Goal: Task Accomplishment & Management: Complete application form

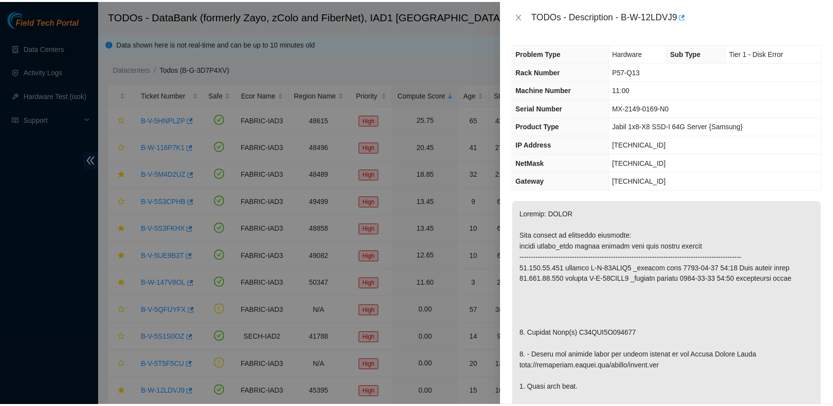
scroll to position [51, 0]
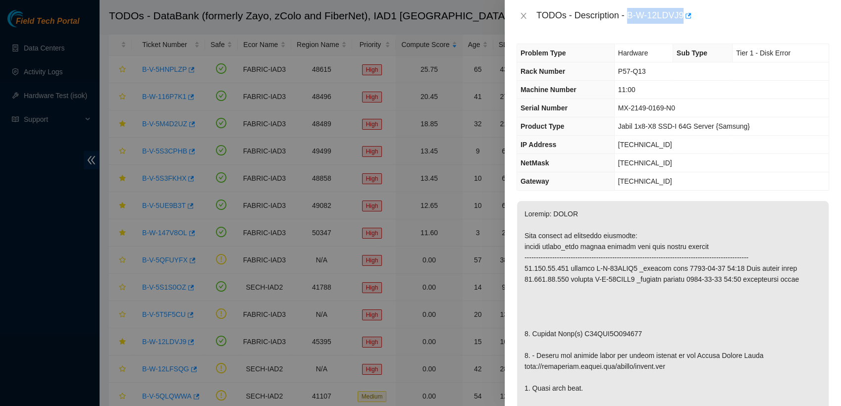
drag, startPoint x: 628, startPoint y: 14, endPoint x: 682, endPoint y: 13, distance: 54.0
click at [682, 13] on div "TODOs - Description - B-W-12LDVJ9" at bounding box center [683, 16] width 293 height 16
copy div "B-W-12LDVJ9"
click at [523, 14] on icon "close" at bounding box center [523, 16] width 5 height 6
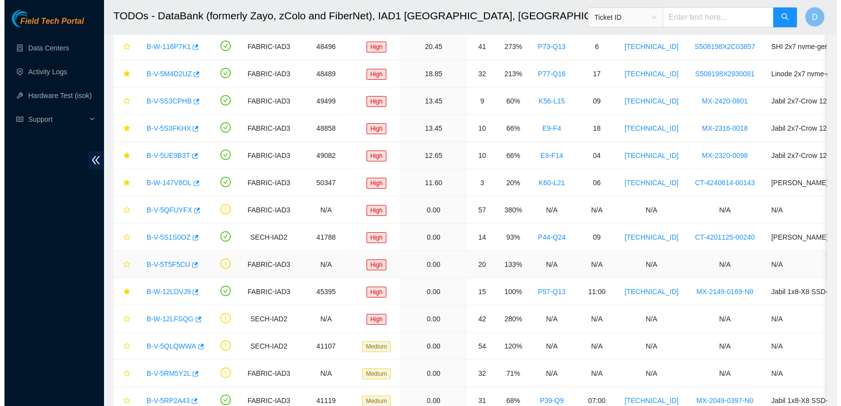
scroll to position [52, 0]
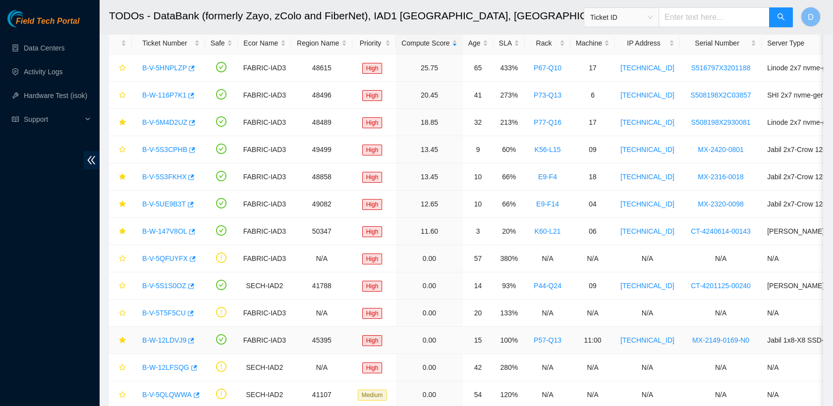
click at [166, 341] on link "B-W-12LDVJ9" at bounding box center [164, 340] width 44 height 8
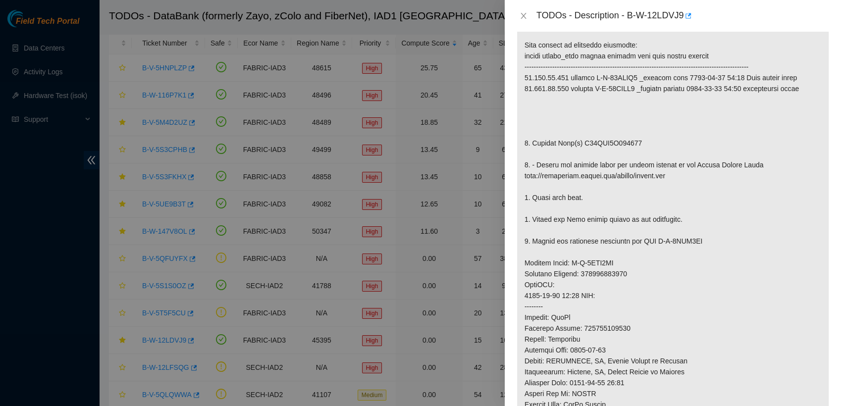
scroll to position [0, 0]
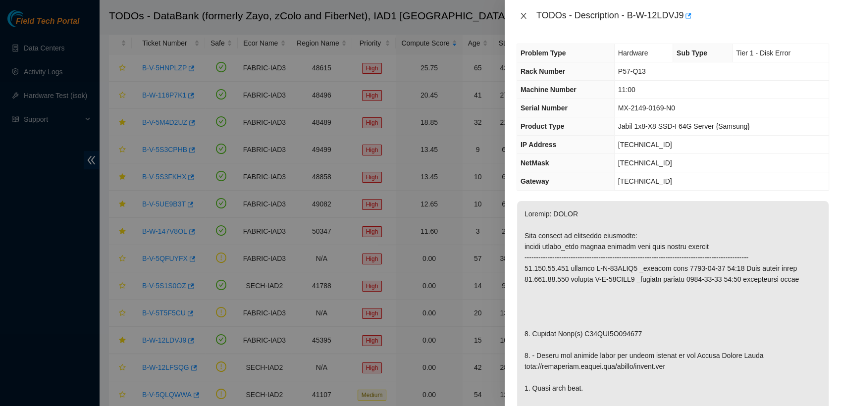
click at [522, 18] on icon "close" at bounding box center [523, 16] width 5 height 6
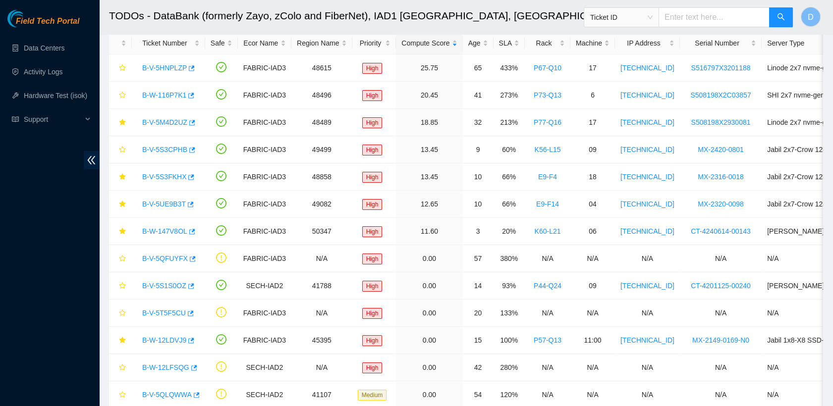
click at [500, 7] on h2 "TODOs - DataBank (formerly Zayo, zColo and FiberNet), IAD1 [GEOGRAPHIC_DATA], […" at bounding box center [393, 16] width 569 height 32
click at [170, 344] on div "B-W-12LDVJ9" at bounding box center [168, 341] width 62 height 16
click at [173, 342] on link "B-W-12LDVJ9" at bounding box center [164, 340] width 44 height 8
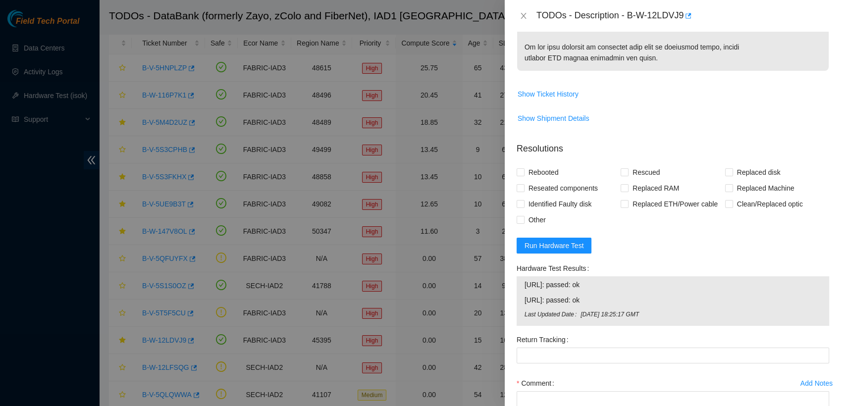
scroll to position [667, 0]
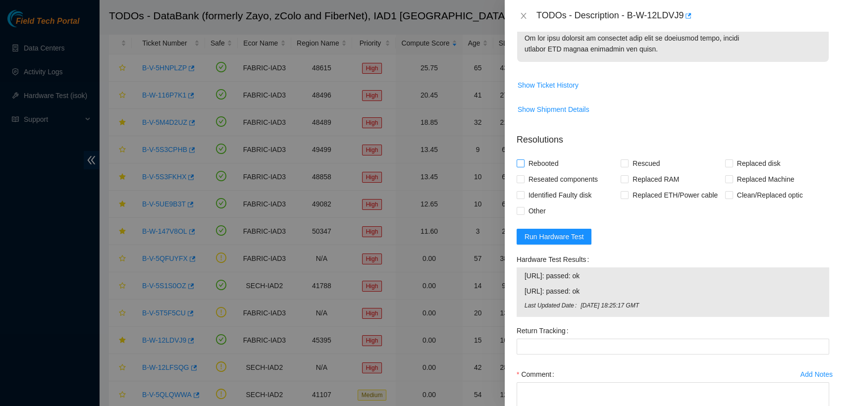
click at [519, 161] on input "Rebooted" at bounding box center [520, 163] width 7 height 7
checkbox input "true"
click at [621, 165] on input "Rescued" at bounding box center [624, 163] width 7 height 7
checkbox input "true"
click at [726, 161] on span at bounding box center [729, 164] width 8 height 8
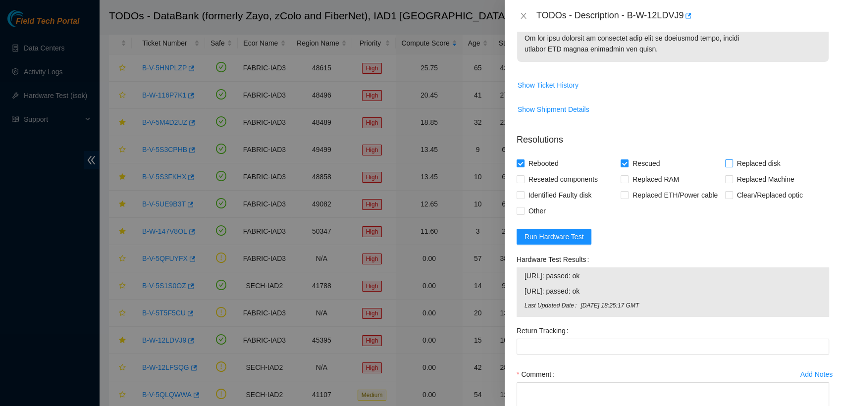
click at [726, 161] on input "Replaced disk" at bounding box center [728, 163] width 7 height 7
checkbox input "true"
click at [522, 177] on input "Reseated components" at bounding box center [520, 178] width 7 height 7
checkbox input "true"
click at [521, 208] on input "Other" at bounding box center [520, 210] width 7 height 7
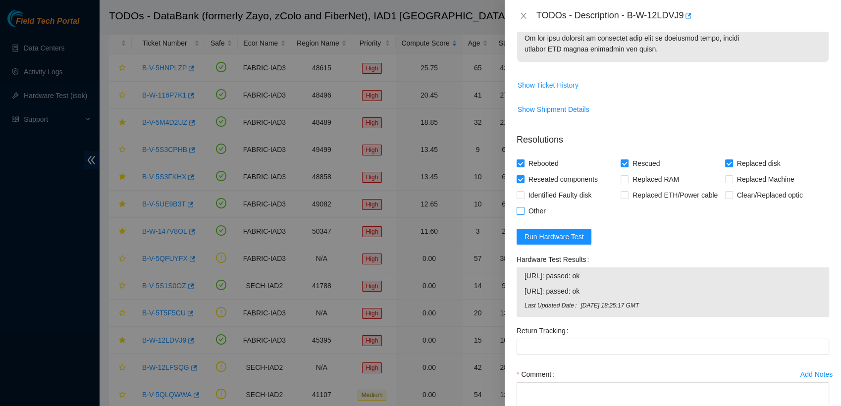
checkbox input "true"
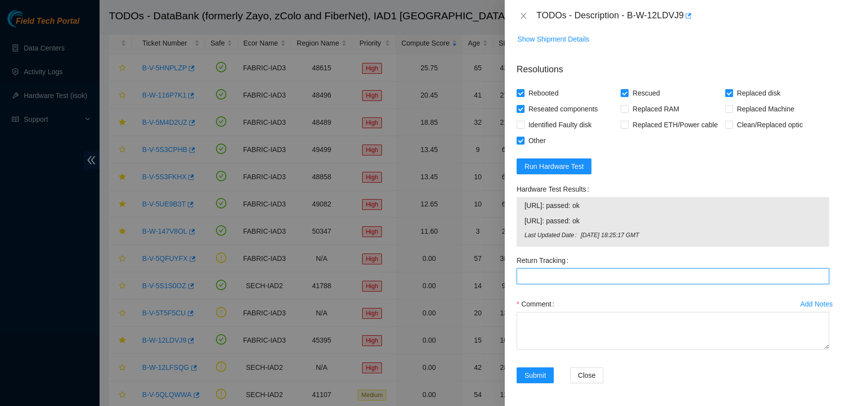
click at [586, 279] on Tracking "Return Tracking" at bounding box center [673, 277] width 313 height 16
paste Tracking "463470042385"
type Tracking "463470042385"
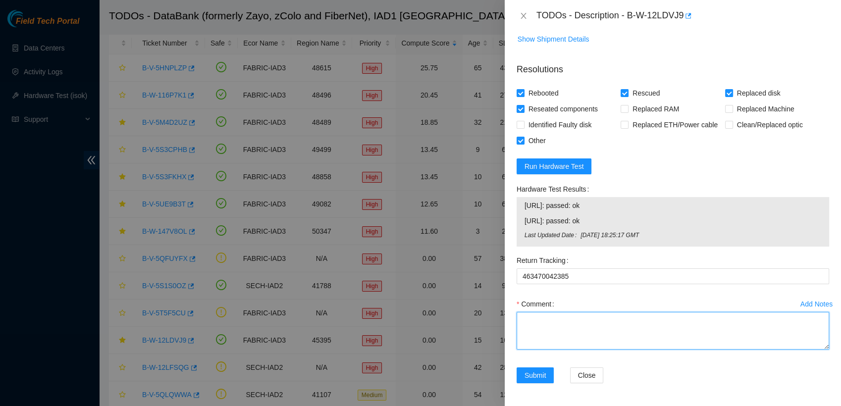
click at [572, 331] on textarea "Comment" at bounding box center [673, 331] width 313 height 38
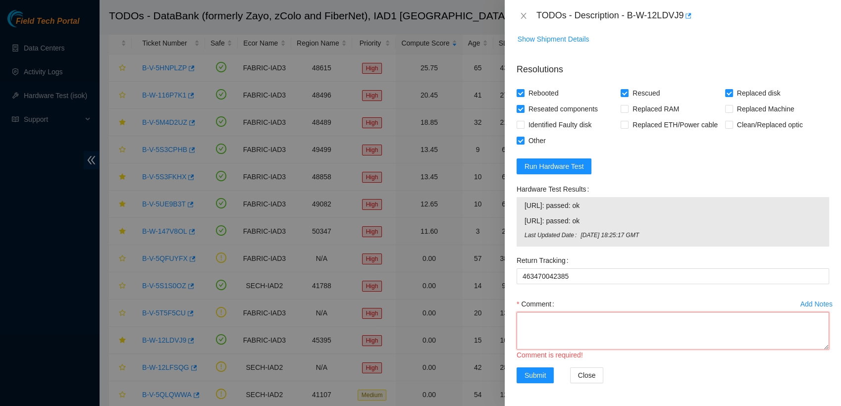
scroll to position [8, 0]
paste textarea "- verified rack and machine sn - powered down node 0 - replaced old sn S45NNA0R…"
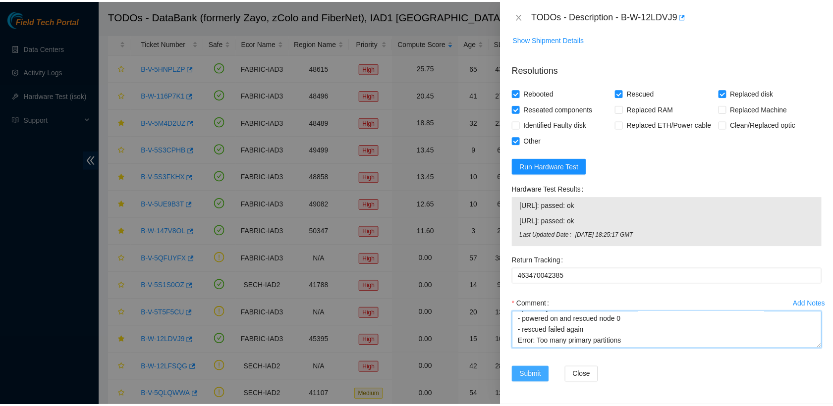
scroll to position [247, 0]
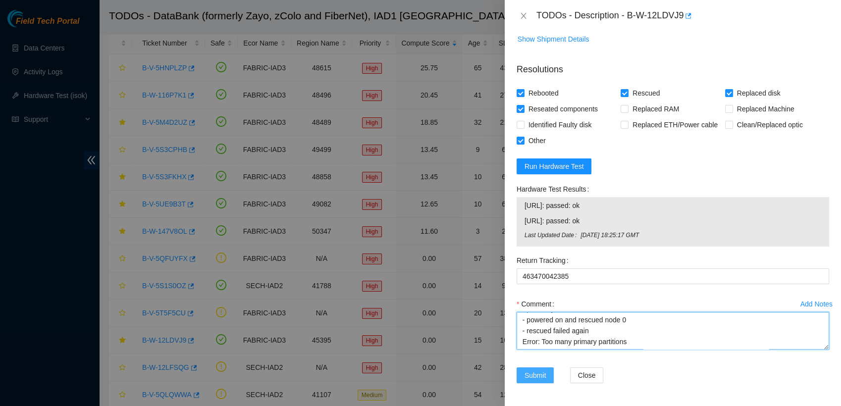
type textarea "- verified rack and machine sn - powered down node 0 - replaced old sn S45NNA0R…"
click at [542, 370] on span "Submit" at bounding box center [536, 375] width 22 height 11
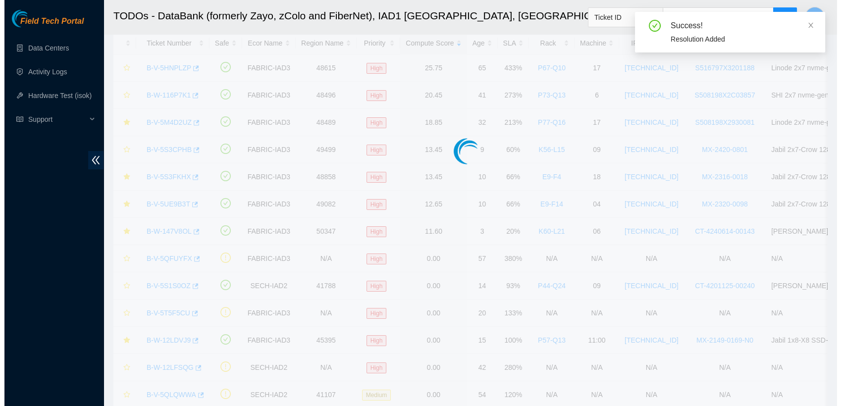
scroll to position [250, 0]
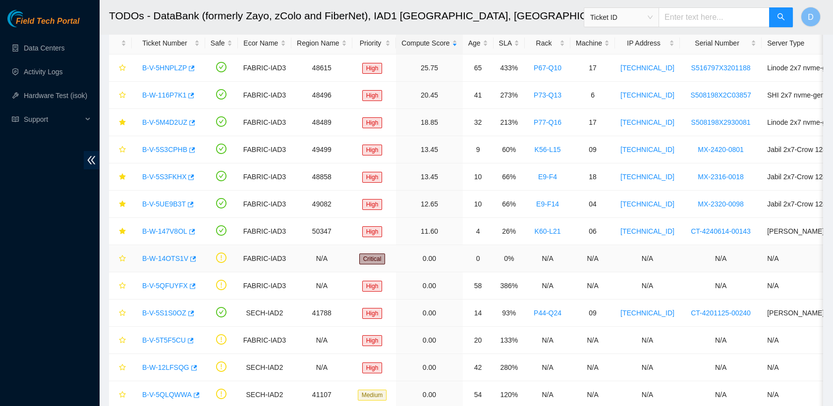
click at [165, 258] on link "B-W-14OTS1V" at bounding box center [165, 259] width 46 height 8
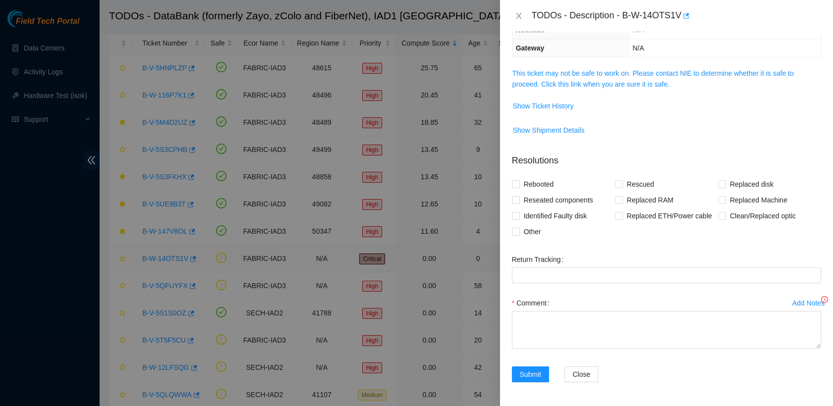
scroll to position [114, 0]
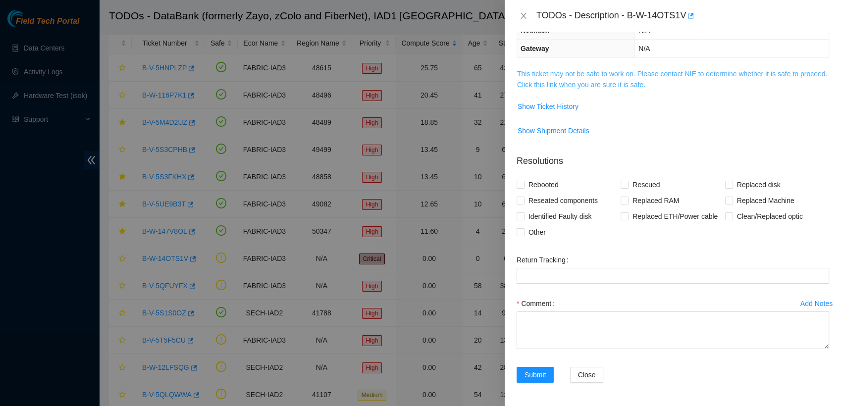
click at [608, 76] on link "This ticket may not be safe to work on. Please contact NIE to determine whether…" at bounding box center [672, 79] width 310 height 19
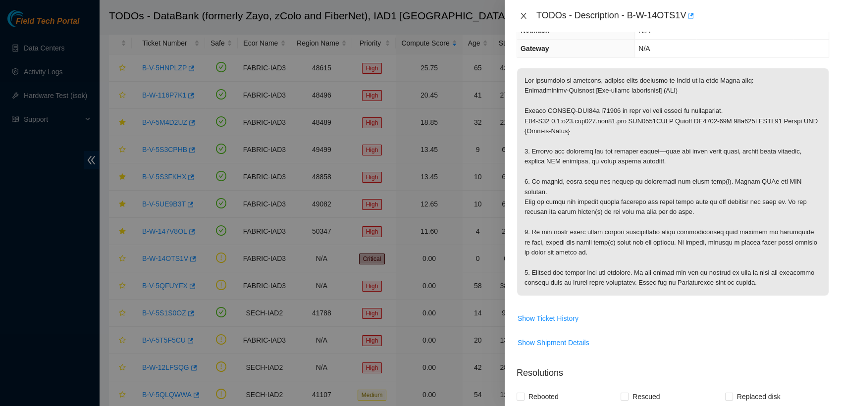
click at [522, 16] on icon "close" at bounding box center [524, 16] width 8 height 8
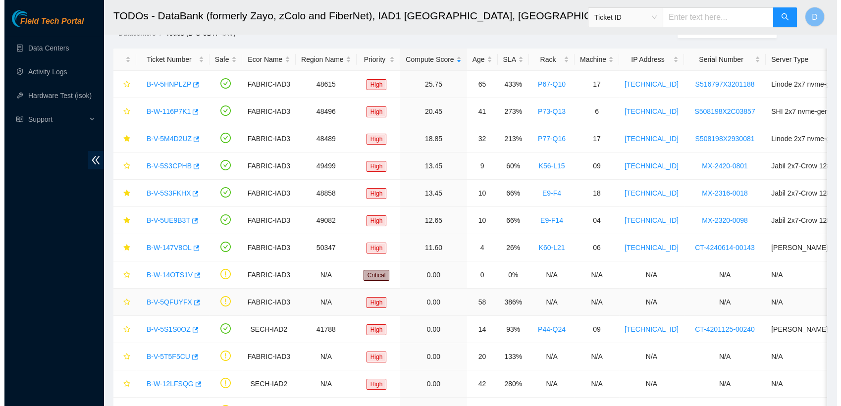
scroll to position [21, 0]
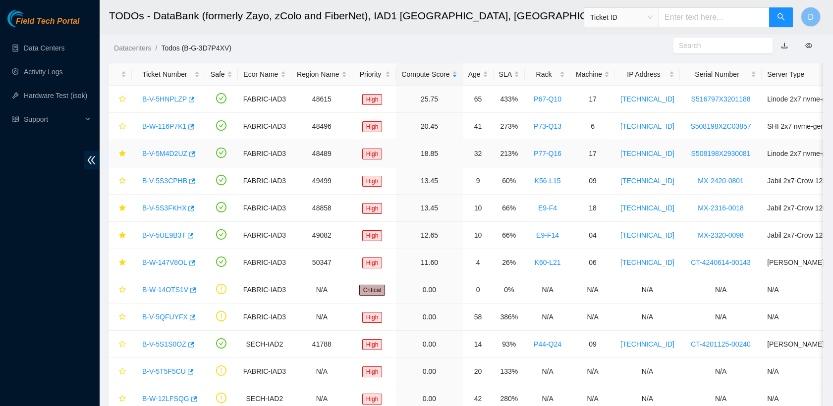
click at [169, 153] on link "B-V-5M4D2UZ" at bounding box center [164, 154] width 45 height 8
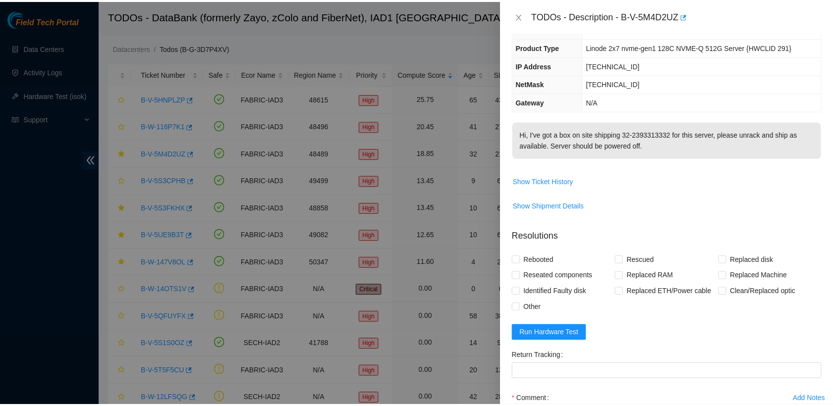
scroll to position [59, 0]
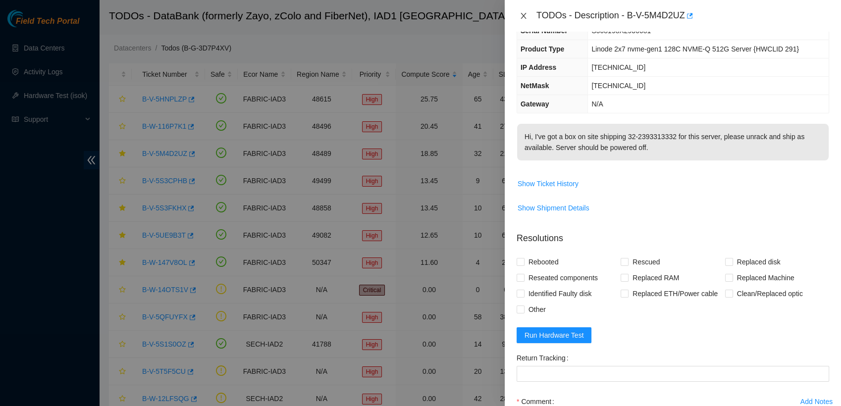
click at [525, 18] on icon "close" at bounding box center [524, 16] width 8 height 8
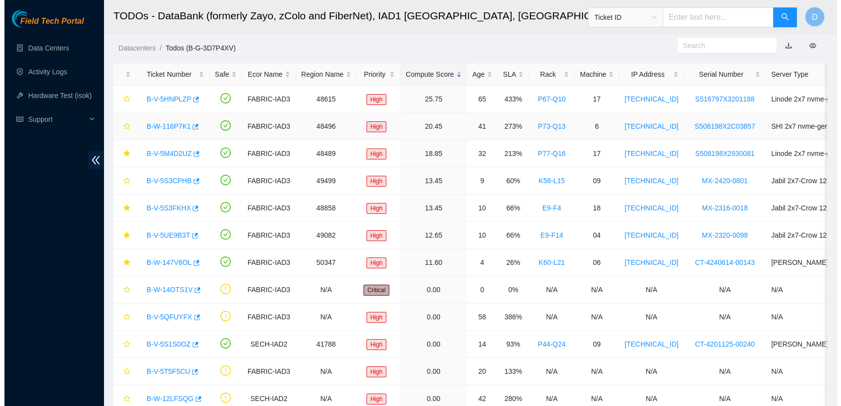
scroll to position [80, 0]
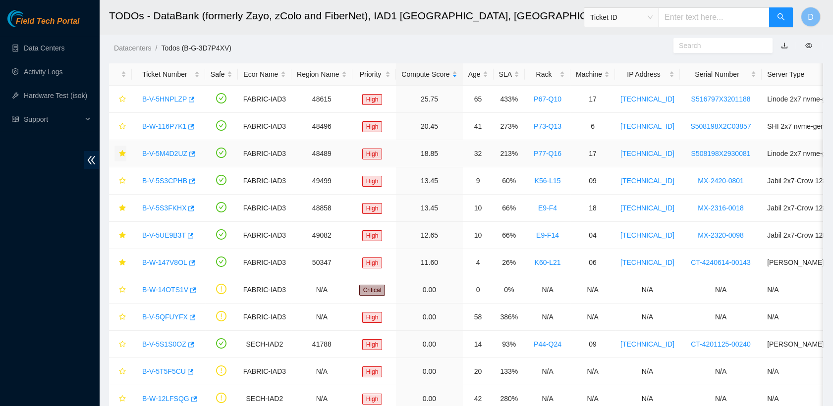
click at [121, 153] on icon "star" at bounding box center [122, 153] width 6 height 6
click at [163, 208] on link "B-V-5S3FKHX" at bounding box center [164, 208] width 44 height 8
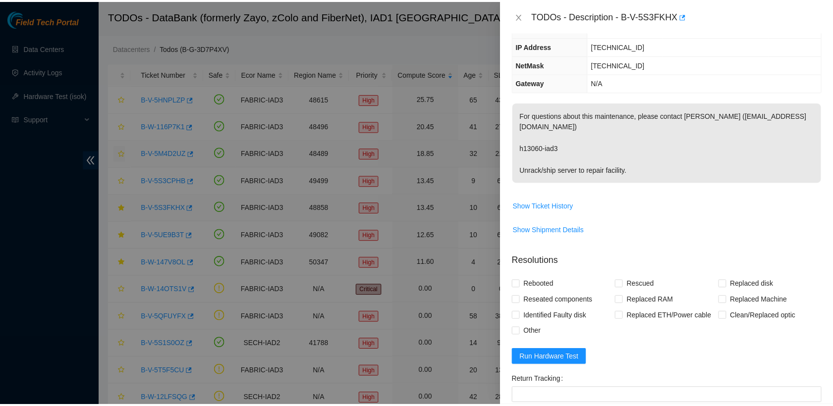
scroll to position [59, 0]
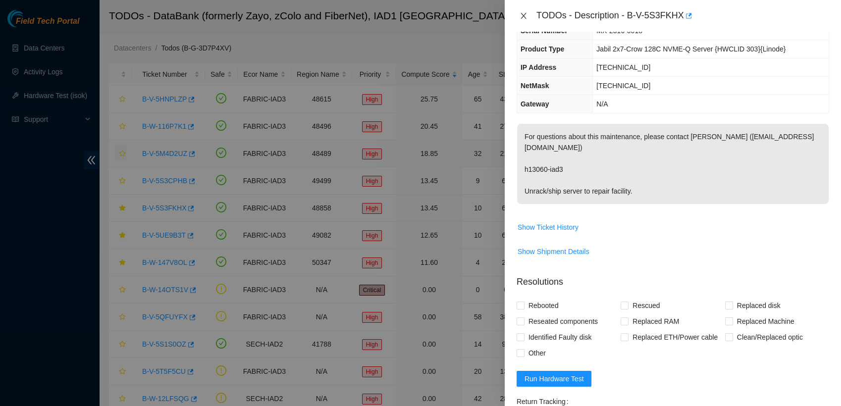
click at [523, 14] on icon "close" at bounding box center [524, 16] width 8 height 8
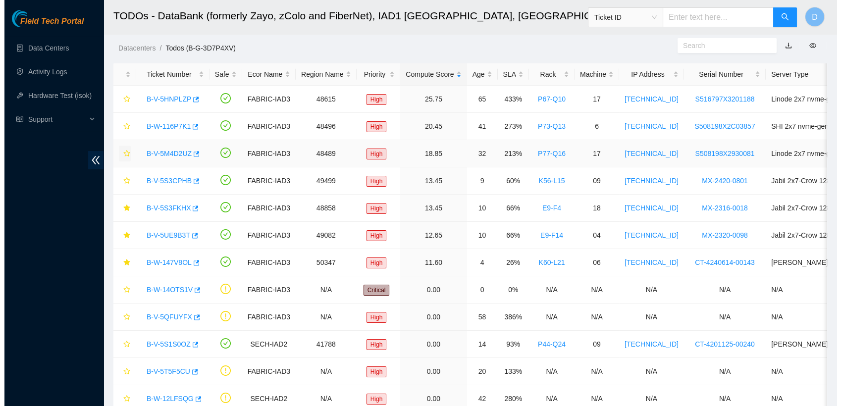
scroll to position [80, 0]
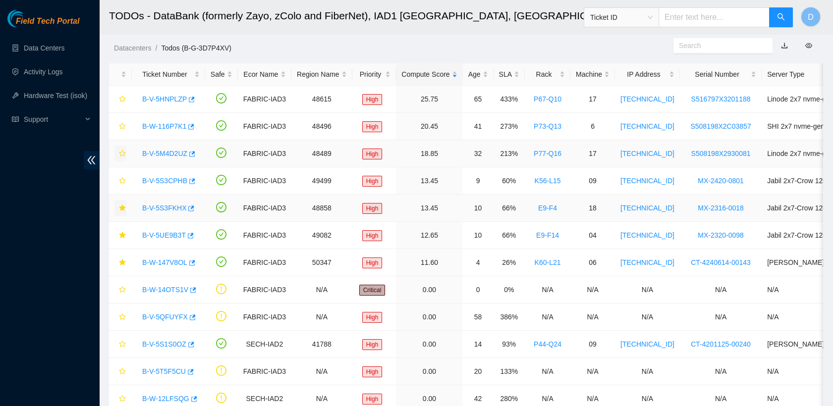
click at [123, 209] on icon "star" at bounding box center [122, 208] width 6 height 6
click at [540, 73] on div "Rack" at bounding box center [547, 74] width 35 height 11
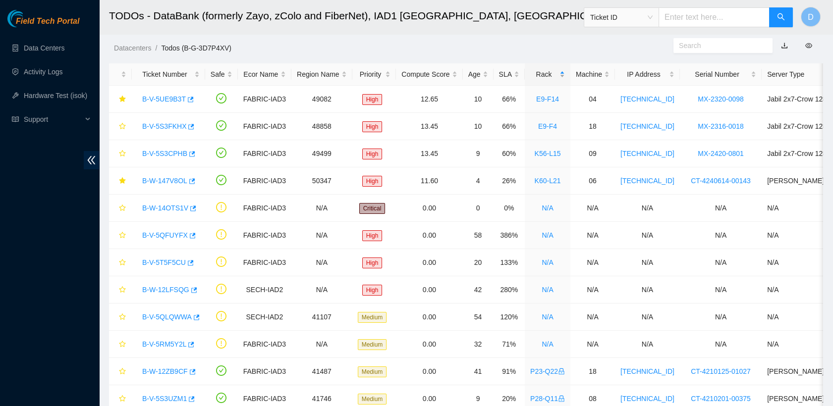
click at [540, 73] on div "Rack" at bounding box center [547, 74] width 35 height 11
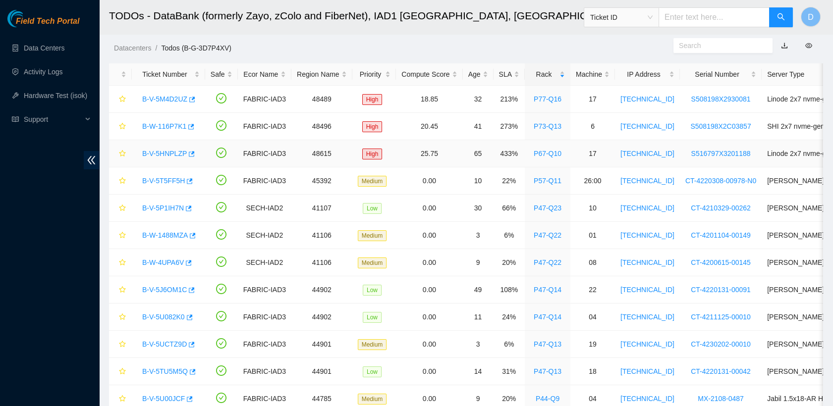
click at [166, 153] on link "B-V-5HNPLZP" at bounding box center [164, 154] width 45 height 8
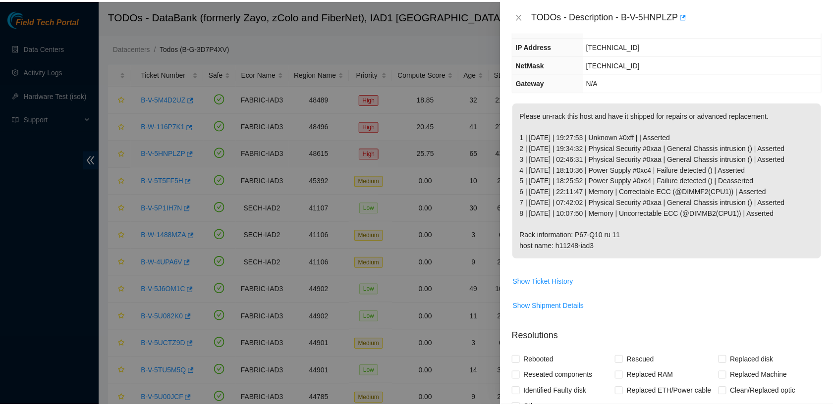
scroll to position [59, 0]
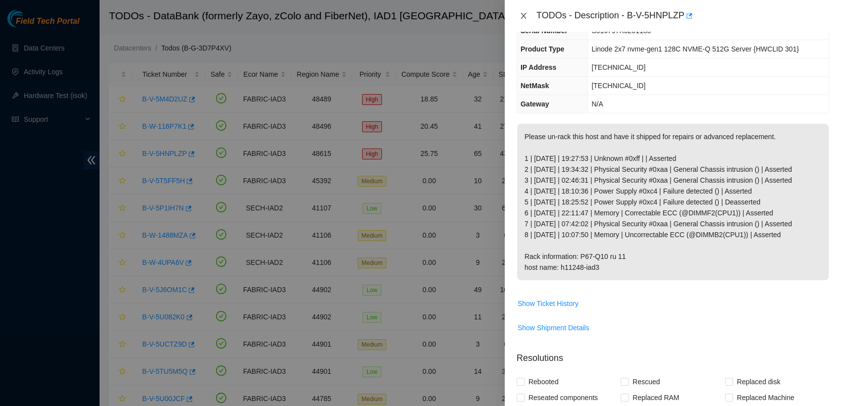
click at [523, 17] on icon "close" at bounding box center [524, 16] width 8 height 8
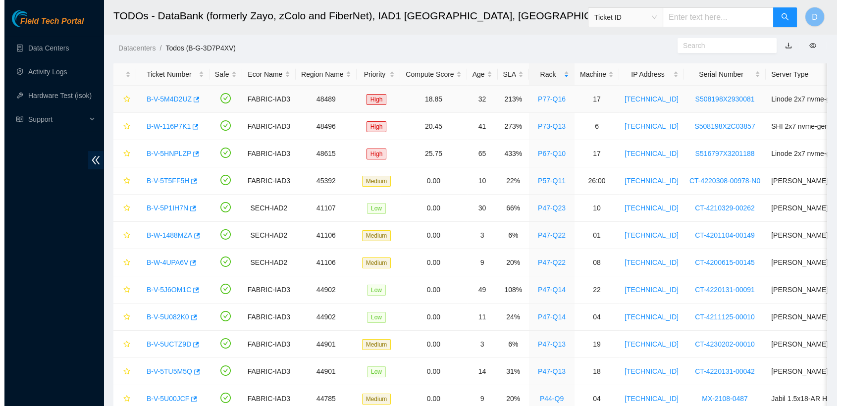
scroll to position [80, 0]
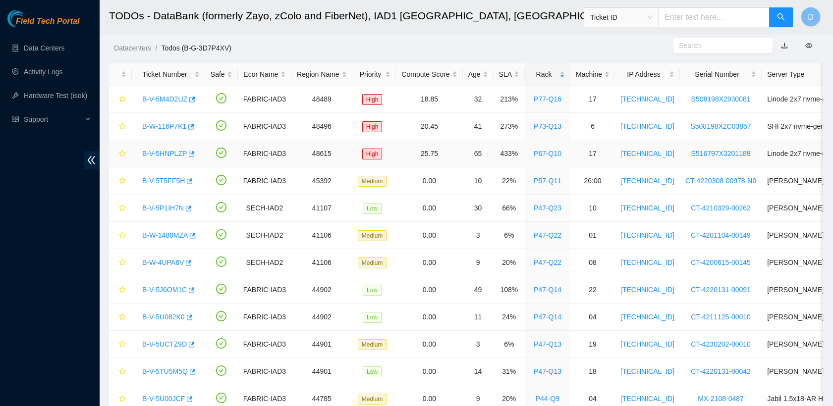
click at [169, 152] on link "B-V-5HNPLZP" at bounding box center [164, 154] width 45 height 8
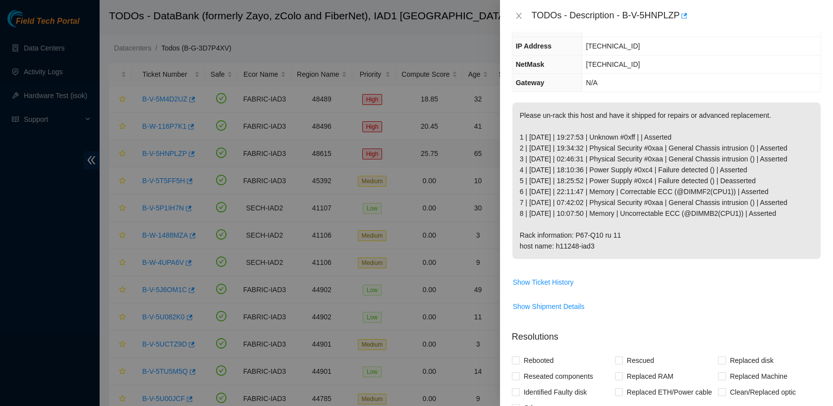
scroll to position [59, 0]
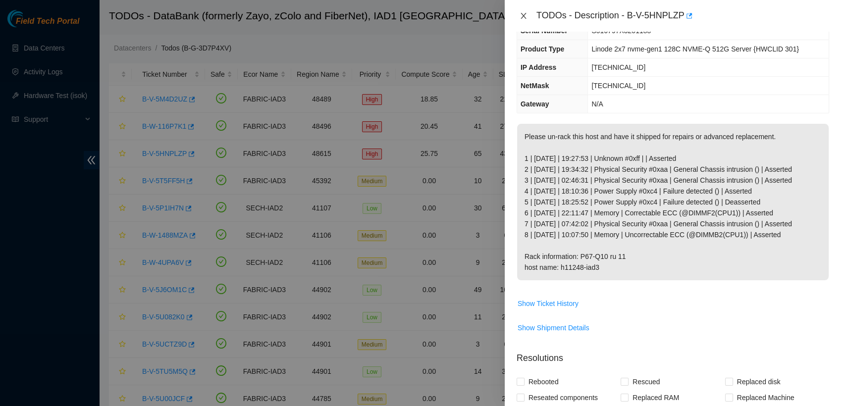
click at [526, 14] on icon "close" at bounding box center [524, 16] width 8 height 8
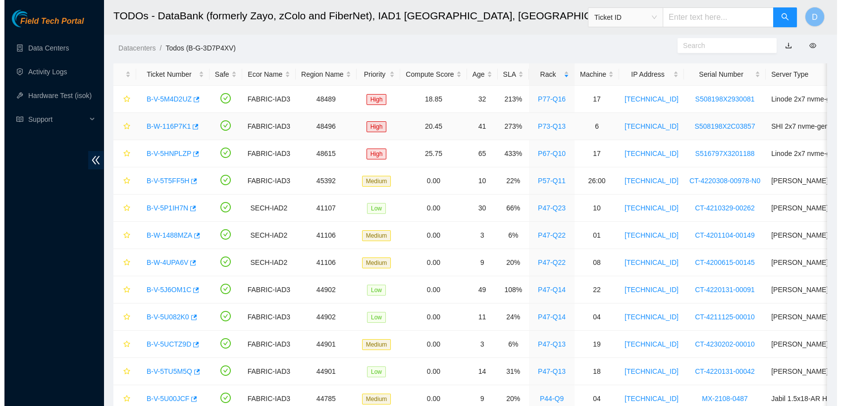
scroll to position [80, 0]
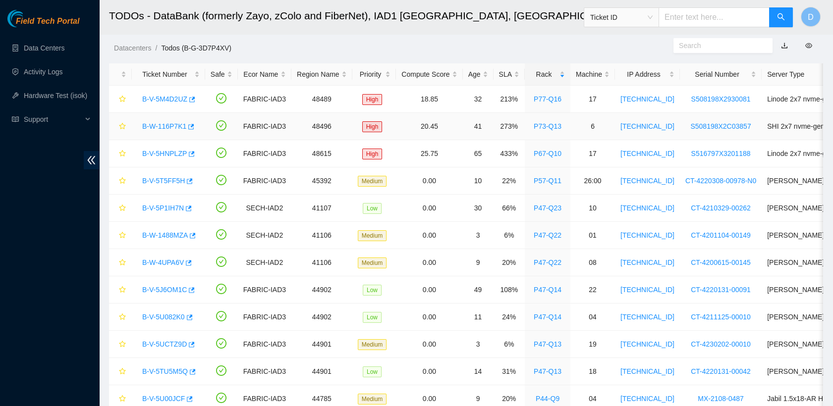
click at [169, 132] on div "B-W-116P7K1" at bounding box center [168, 126] width 62 height 16
click at [169, 127] on link "B-W-116P7K1" at bounding box center [164, 126] width 44 height 8
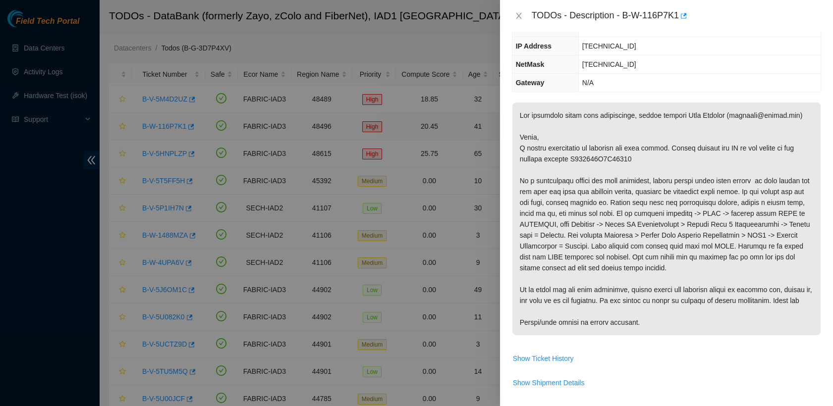
scroll to position [59, 0]
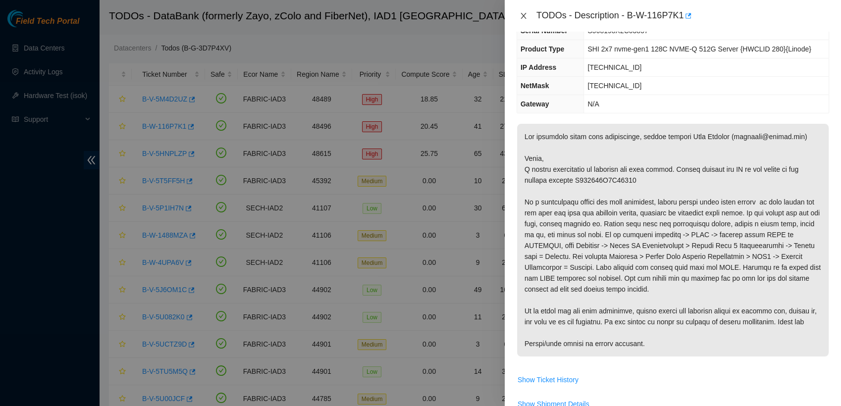
click at [522, 13] on icon "close" at bounding box center [524, 16] width 8 height 8
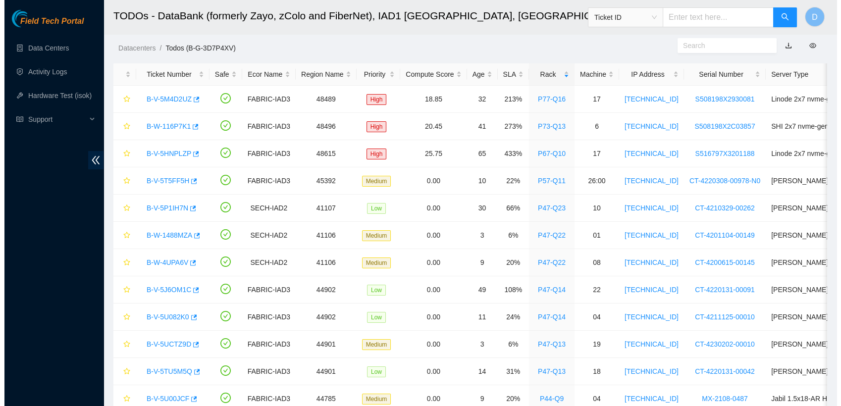
scroll to position [80, 0]
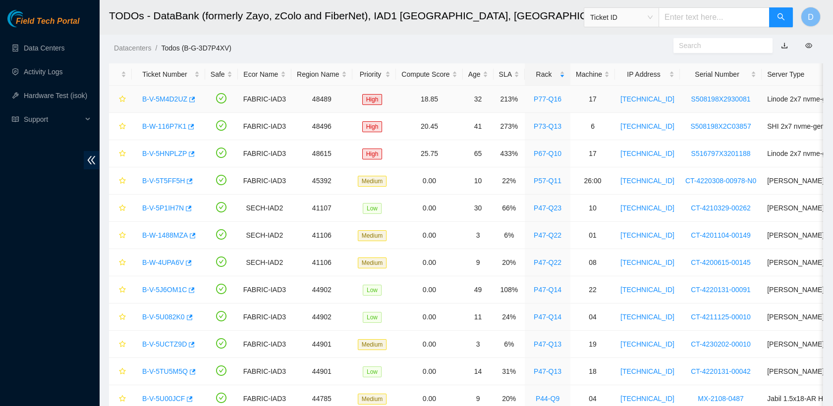
click at [166, 98] on link "B-V-5M4D2UZ" at bounding box center [164, 99] width 45 height 8
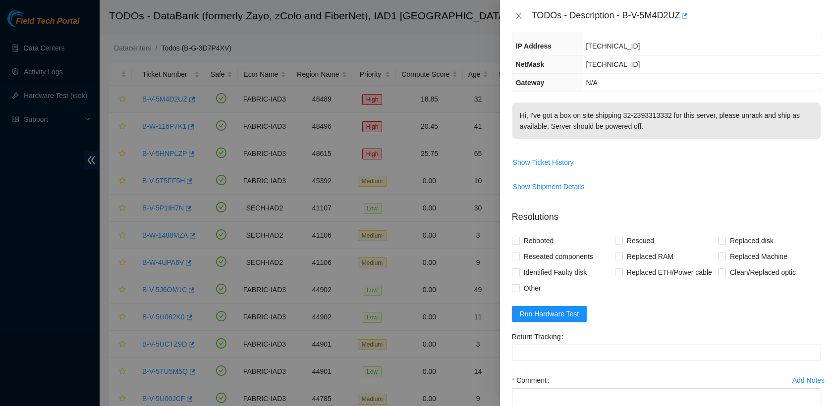
scroll to position [59, 0]
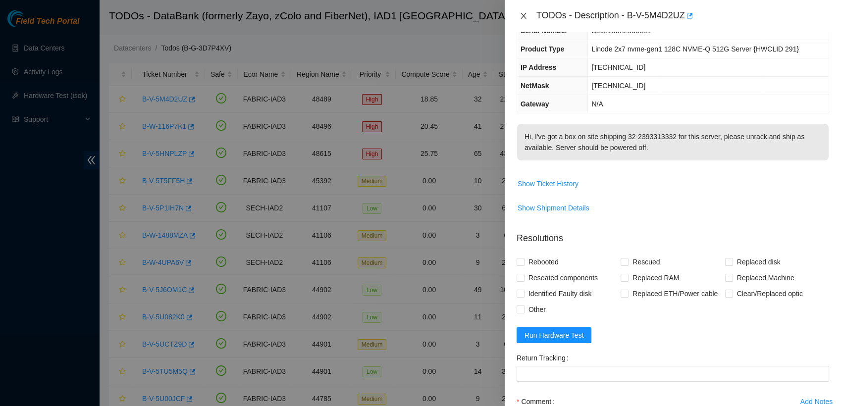
click at [523, 18] on icon "close" at bounding box center [524, 16] width 8 height 8
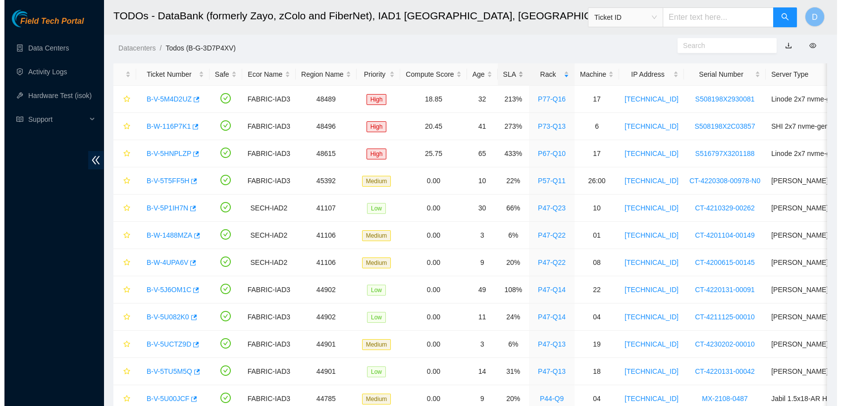
scroll to position [80, 0]
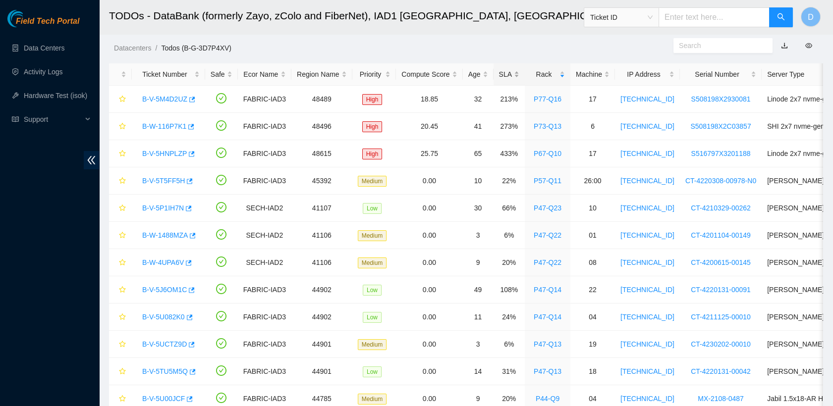
click at [504, 75] on div "SLA" at bounding box center [509, 74] width 20 height 11
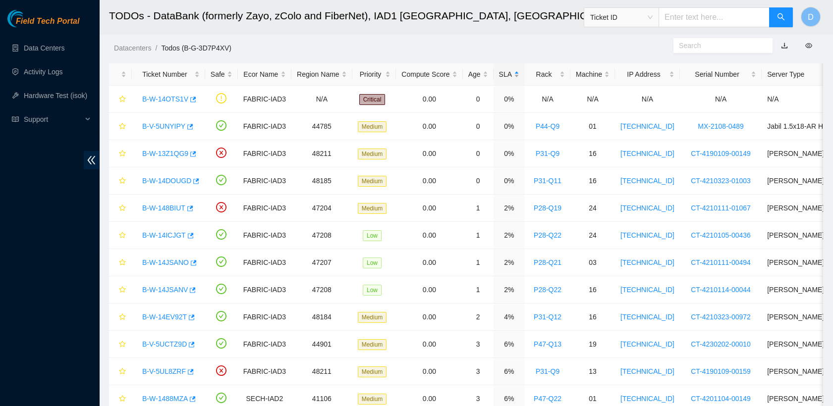
click at [504, 75] on div "SLA" at bounding box center [509, 74] width 20 height 11
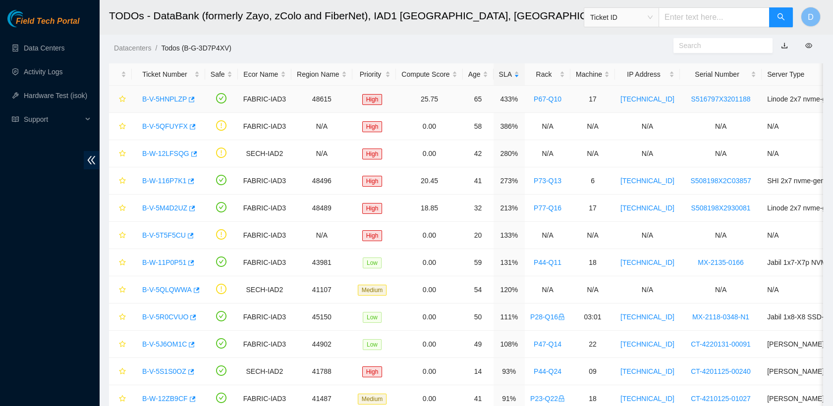
click at [173, 100] on link "B-V-5HNPLZP" at bounding box center [164, 99] width 45 height 8
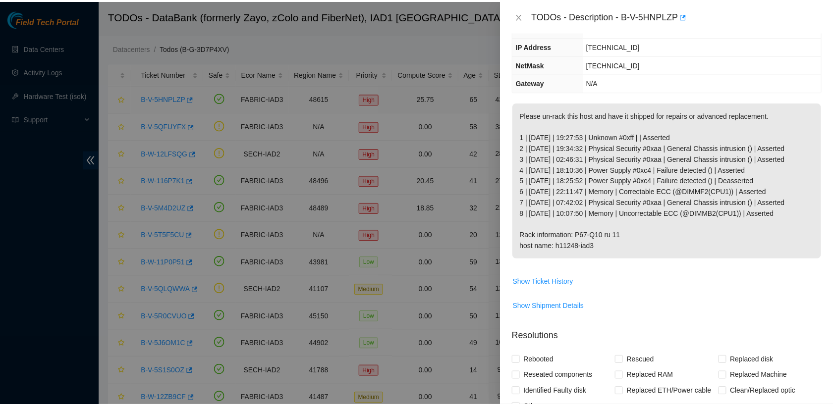
scroll to position [59, 0]
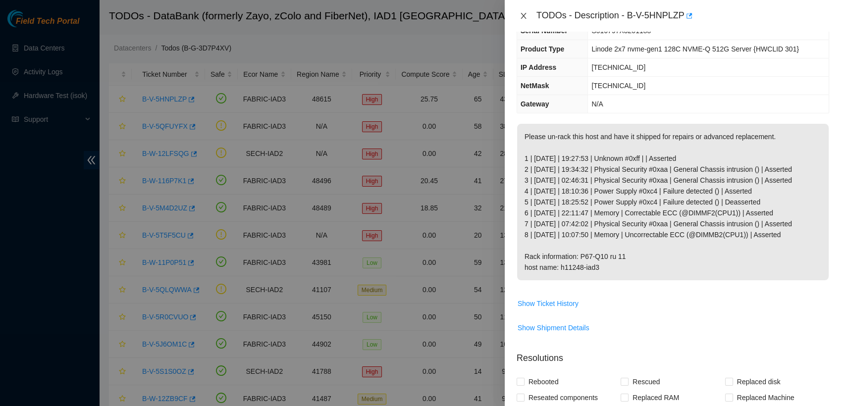
click at [523, 14] on icon "close" at bounding box center [524, 16] width 8 height 8
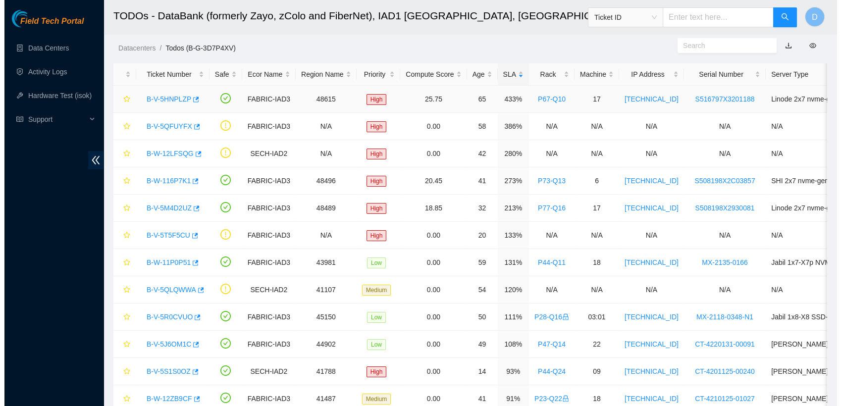
scroll to position [80, 0]
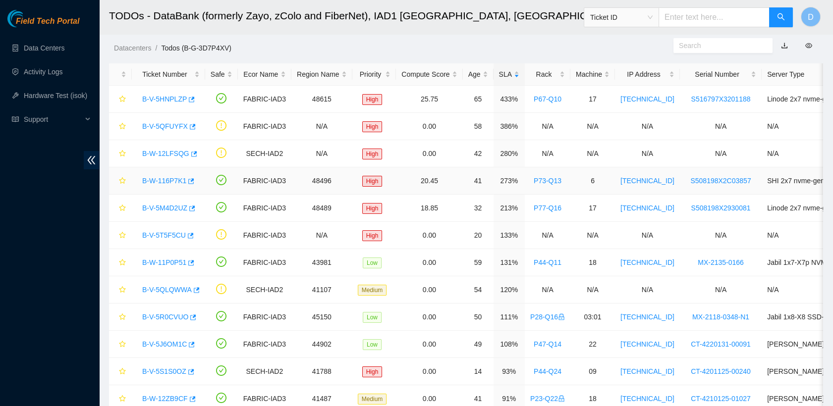
click at [171, 184] on link "B-W-116P7K1" at bounding box center [164, 181] width 44 height 8
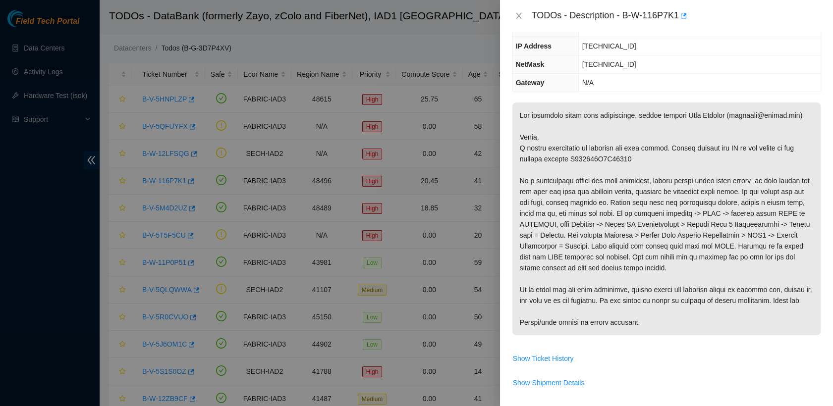
scroll to position [59, 0]
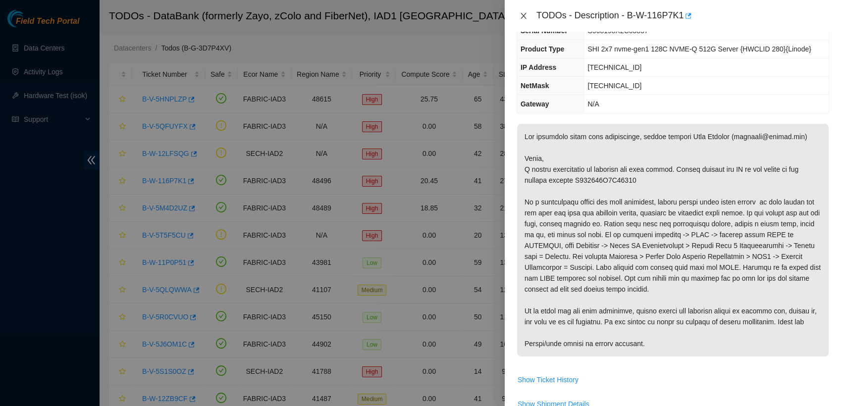
click at [523, 12] on icon "close" at bounding box center [524, 16] width 8 height 8
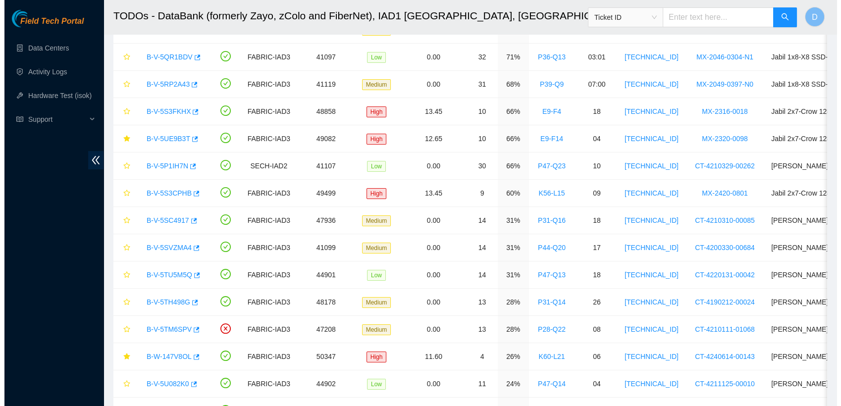
scroll to position [446, 0]
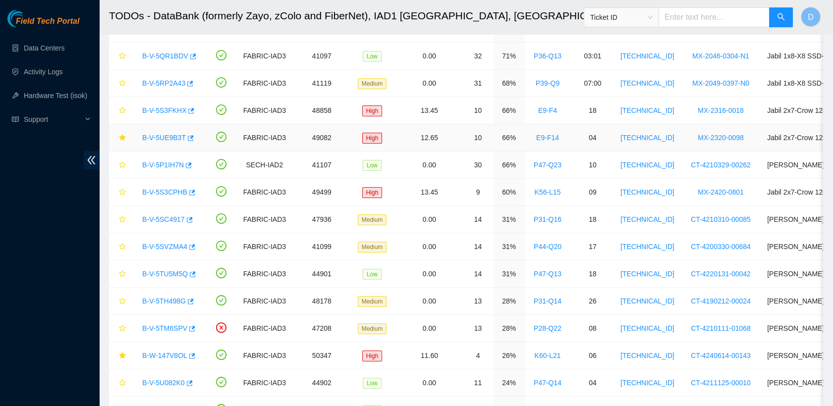
click at [160, 135] on link "B-V-5UE9B3T" at bounding box center [164, 138] width 44 height 8
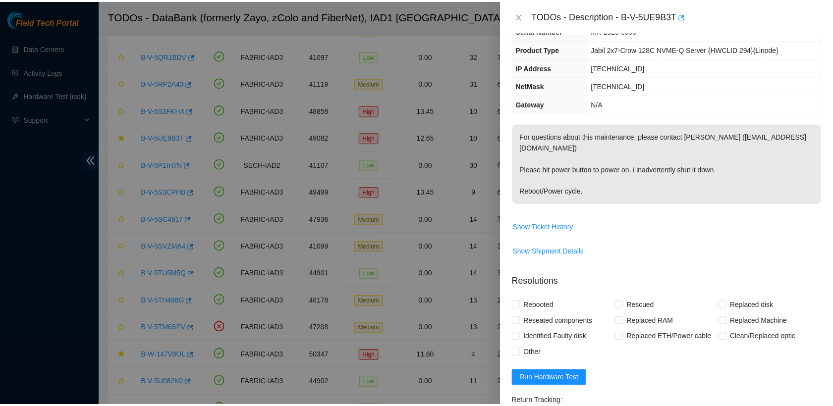
scroll to position [0, 0]
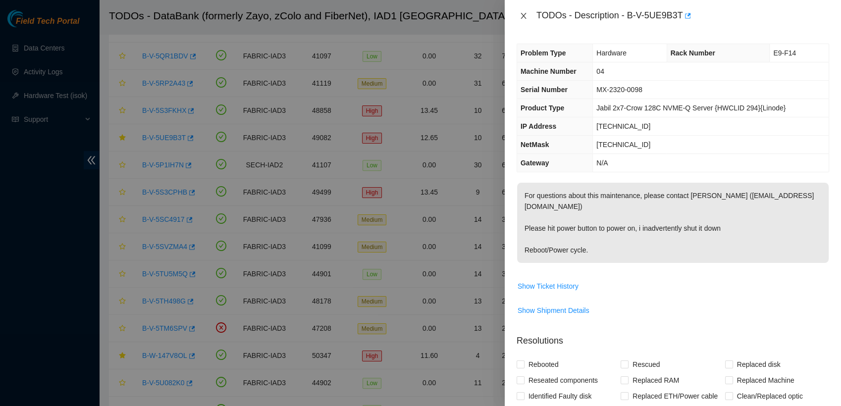
click at [523, 19] on icon "close" at bounding box center [524, 16] width 8 height 8
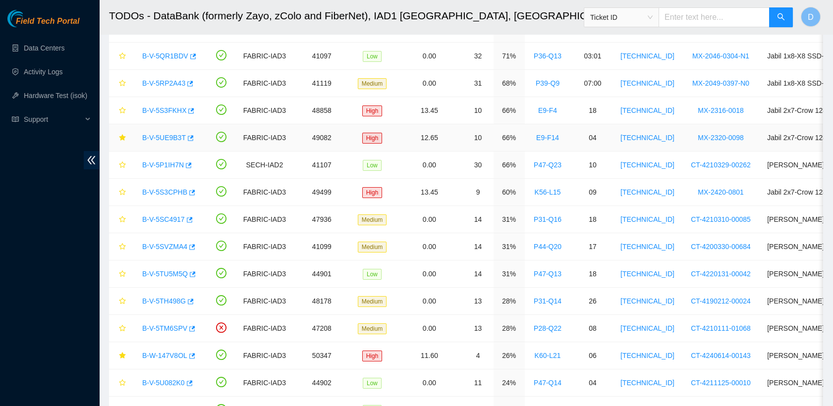
click at [172, 139] on link "B-V-5UE9B3T" at bounding box center [164, 138] width 44 height 8
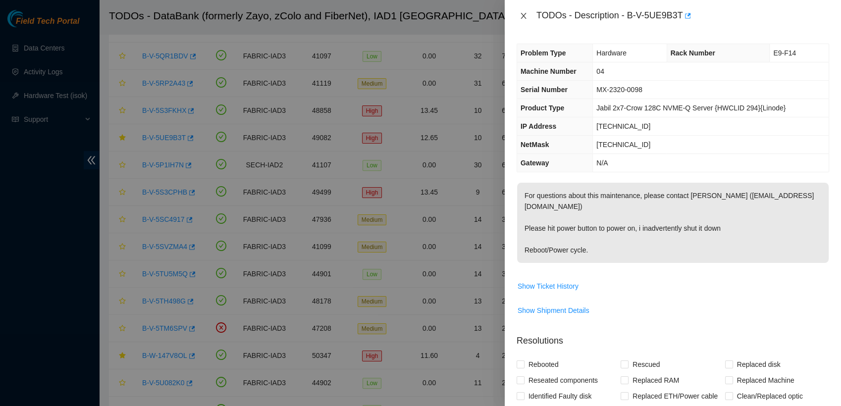
click at [523, 13] on icon "close" at bounding box center [524, 16] width 8 height 8
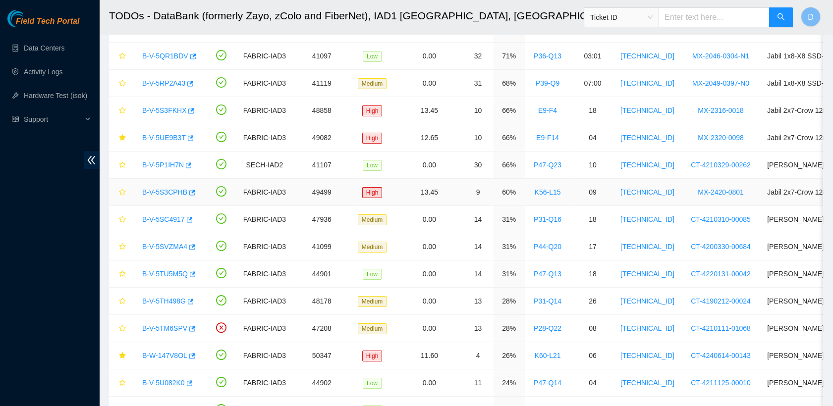
click at [170, 190] on link "B-V-5S3CPHB" at bounding box center [164, 192] width 45 height 8
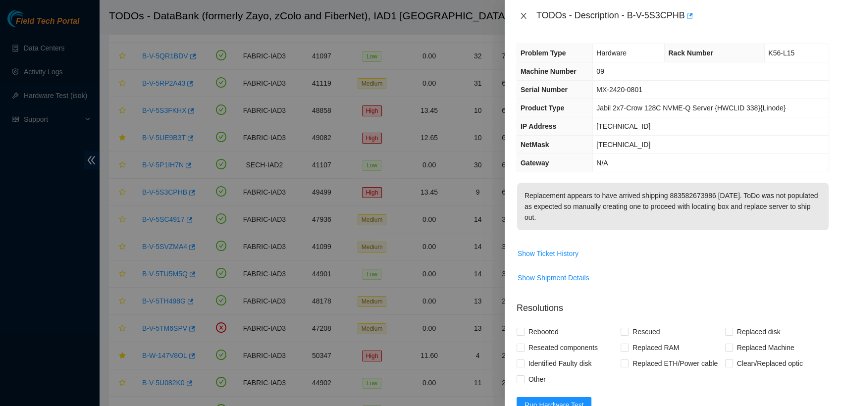
click at [524, 15] on icon "close" at bounding box center [523, 16] width 5 height 6
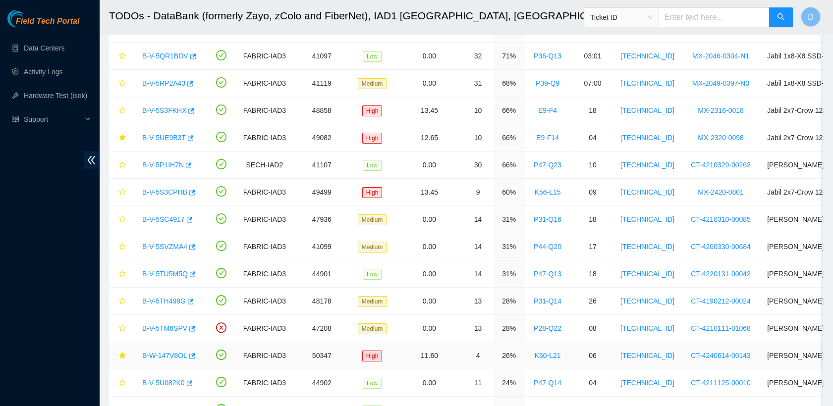
click at [168, 354] on link "B-W-147V8OL" at bounding box center [164, 356] width 45 height 8
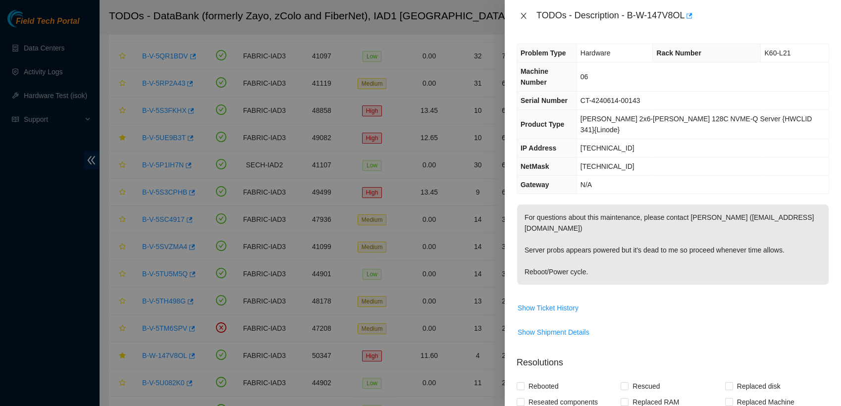
click at [524, 14] on icon "close" at bounding box center [524, 16] width 8 height 8
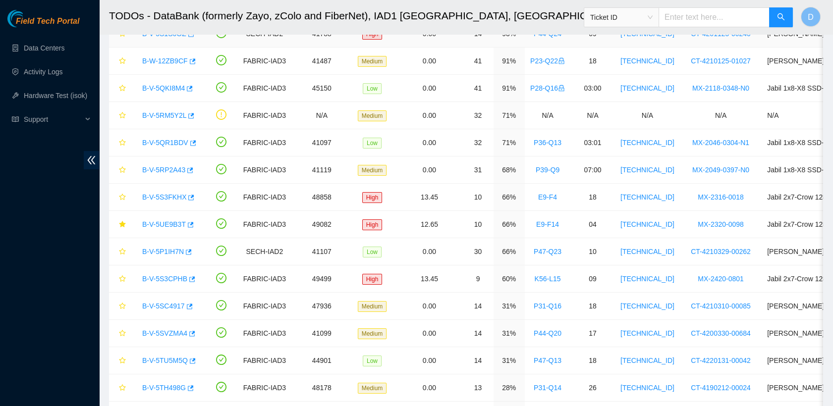
scroll to position [363, 0]
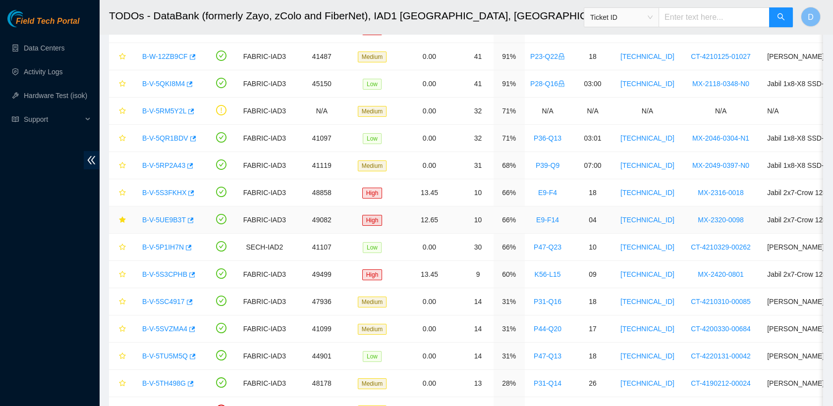
click at [160, 217] on link "B-V-5UE9B3T" at bounding box center [164, 220] width 44 height 8
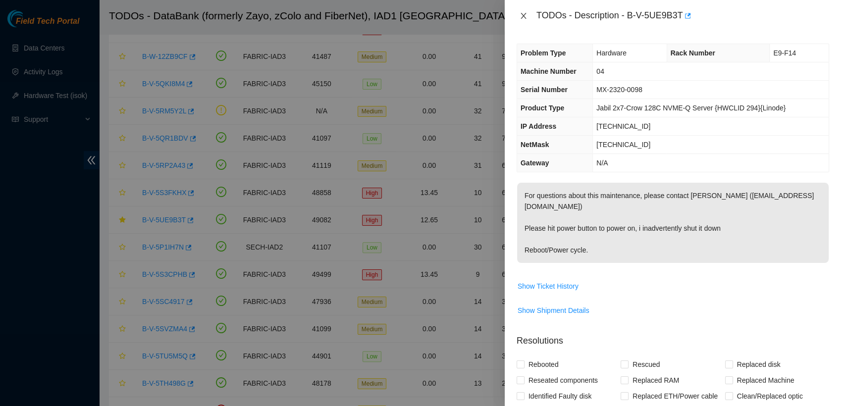
click at [520, 18] on icon "close" at bounding box center [524, 16] width 8 height 8
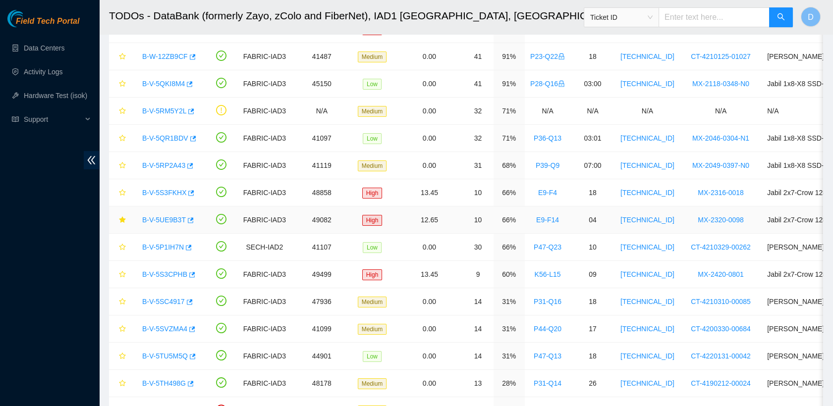
click at [159, 216] on link "B-V-5UE9B3T" at bounding box center [164, 220] width 44 height 8
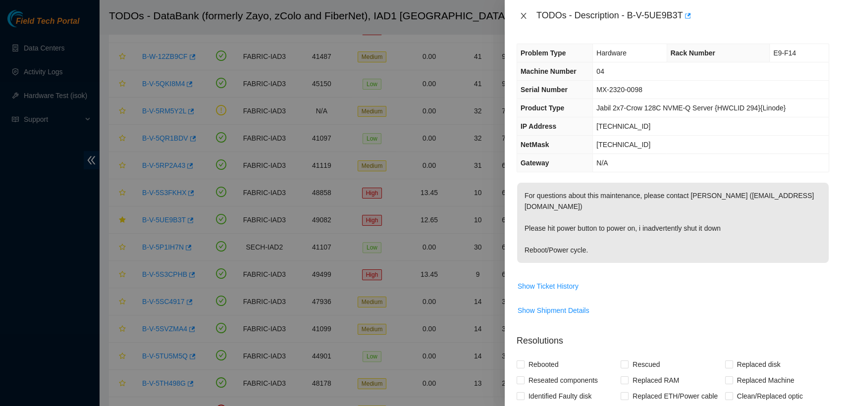
click at [521, 14] on icon "close" at bounding box center [524, 16] width 8 height 8
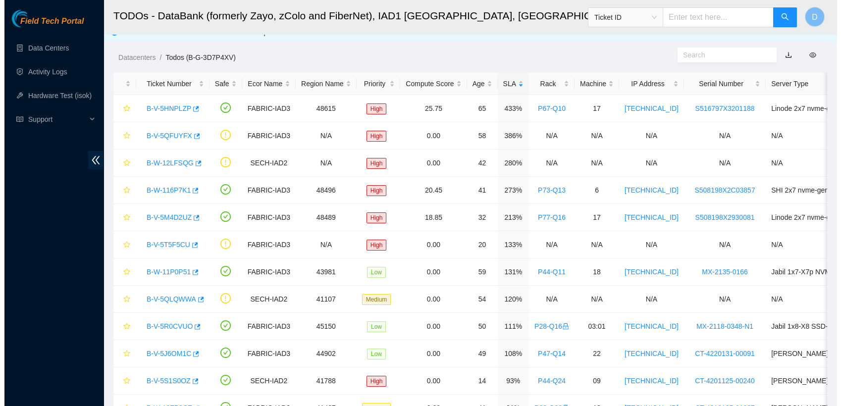
scroll to position [0, 0]
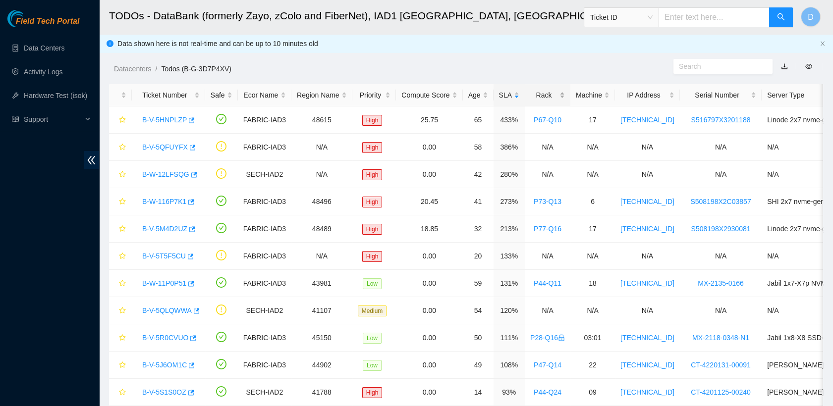
click at [544, 93] on div "Rack" at bounding box center [547, 95] width 35 height 11
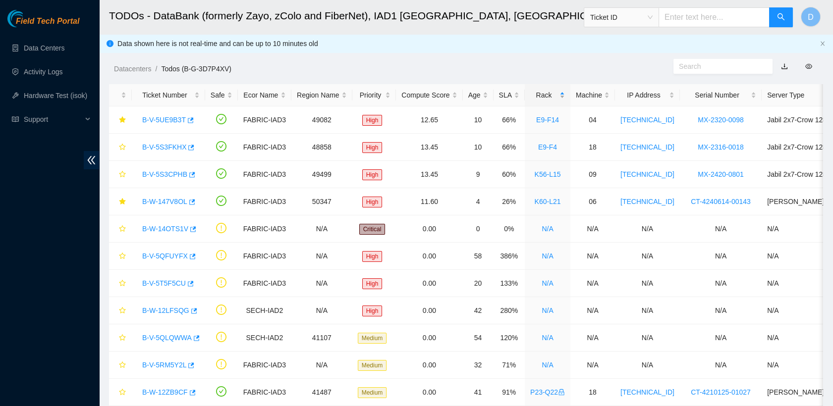
click at [544, 93] on div "Rack" at bounding box center [547, 95] width 35 height 11
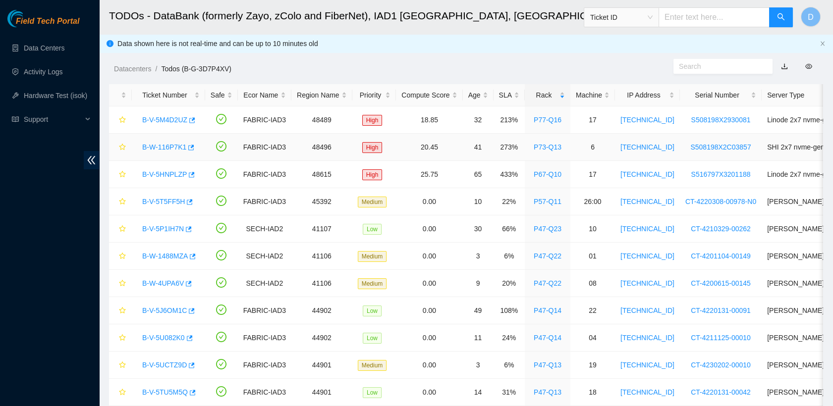
click at [163, 147] on link "B-W-116P7K1" at bounding box center [164, 147] width 44 height 8
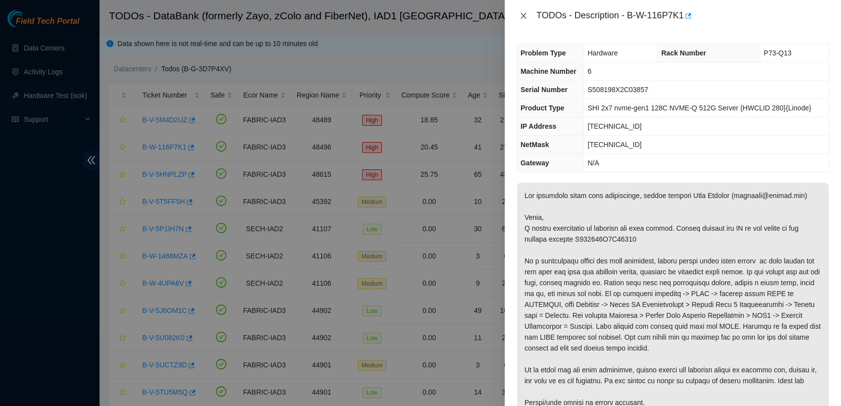
click at [523, 17] on icon "close" at bounding box center [524, 16] width 8 height 8
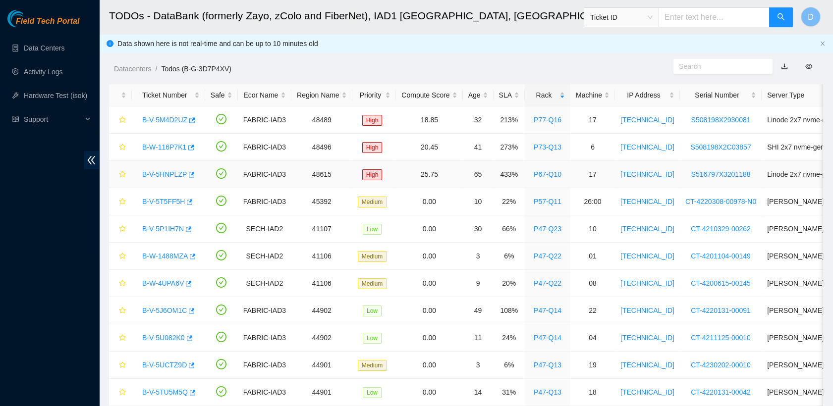
click at [160, 175] on link "B-V-5HNPLZP" at bounding box center [164, 174] width 45 height 8
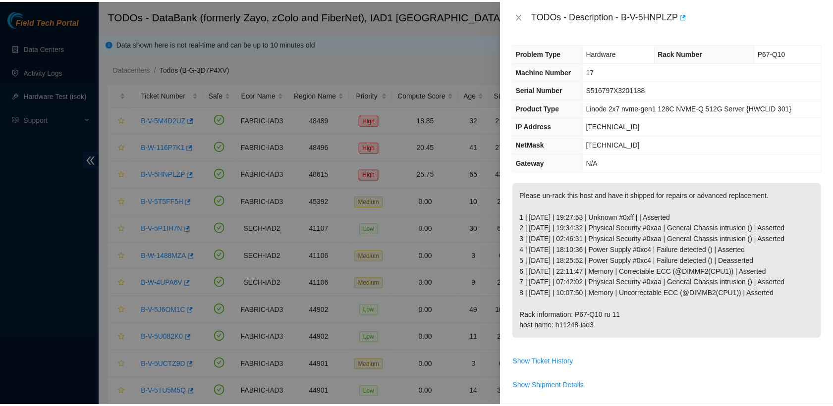
scroll to position [75, 0]
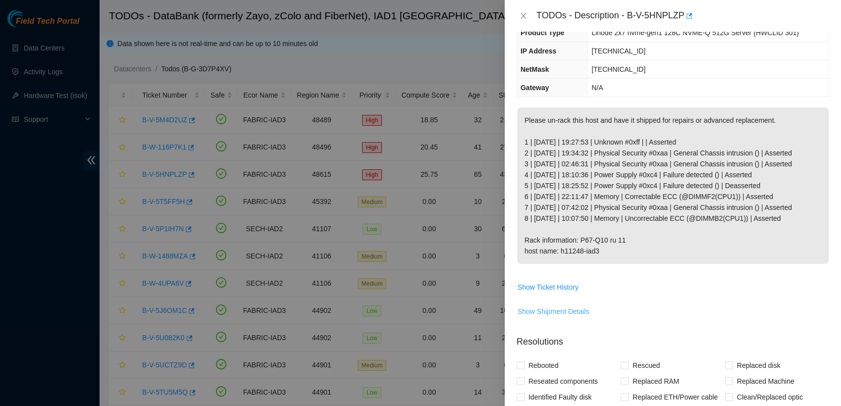
click at [575, 317] on button "Show Shipment Details" at bounding box center [553, 312] width 73 height 16
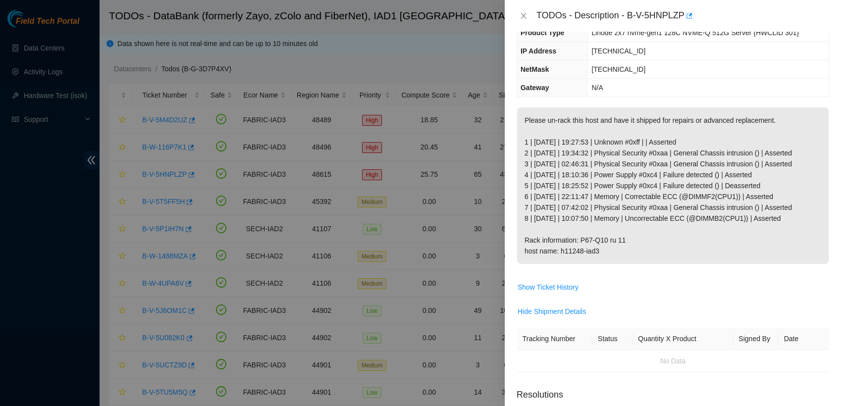
click at [524, 21] on div "TODOs - Description - B-V-5HNPLZP" at bounding box center [673, 16] width 313 height 16
click at [524, 18] on icon "close" at bounding box center [524, 16] width 8 height 8
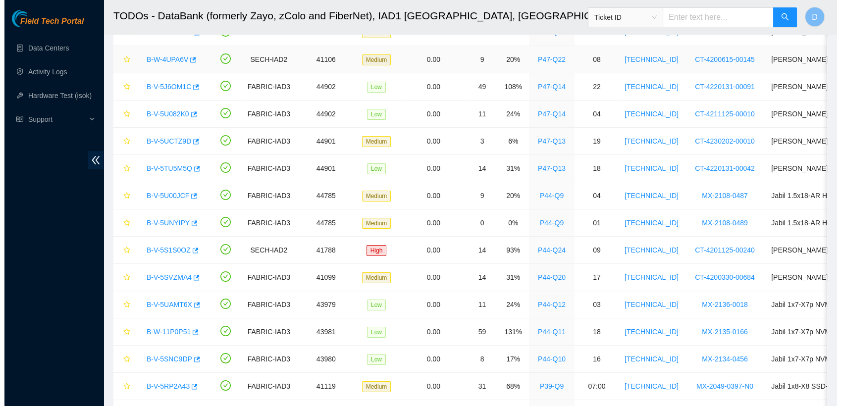
scroll to position [226, 0]
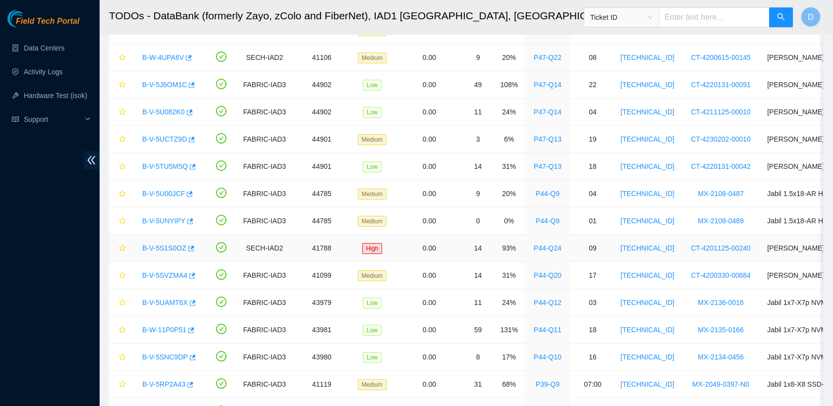
click at [163, 245] on link "B-V-5S1S0OZ" at bounding box center [164, 248] width 44 height 8
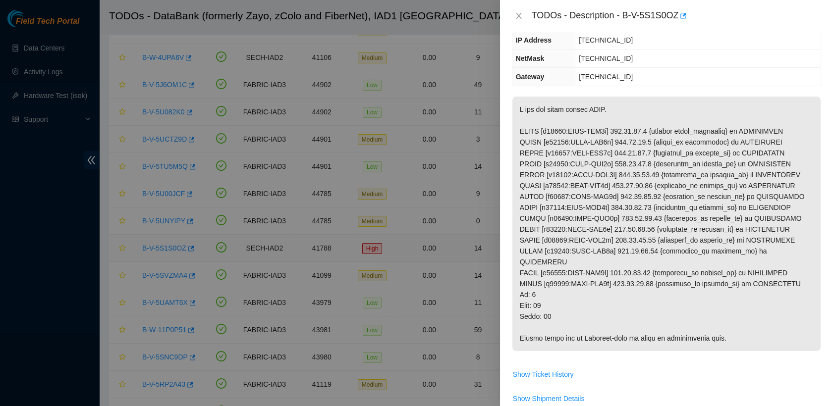
scroll to position [75, 0]
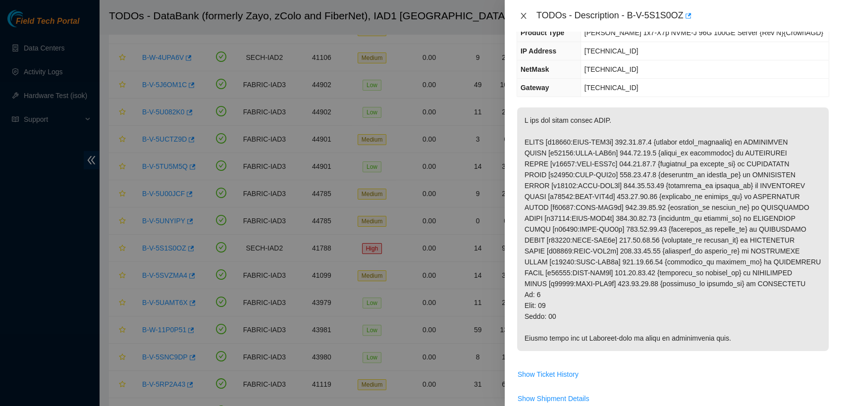
click at [522, 13] on icon "close" at bounding box center [524, 16] width 8 height 8
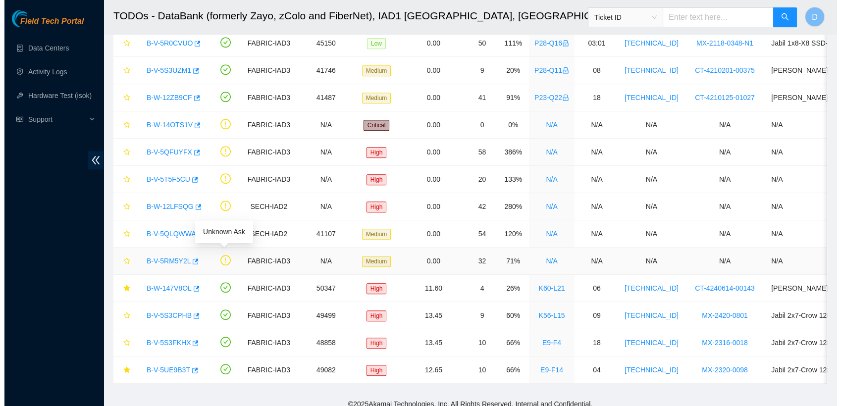
scroll to position [1045, 0]
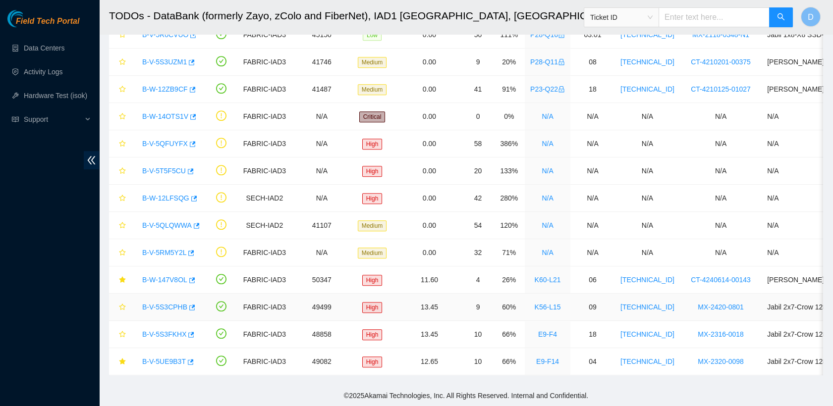
click at [177, 303] on link "B-V-5S3CPHB" at bounding box center [164, 307] width 45 height 8
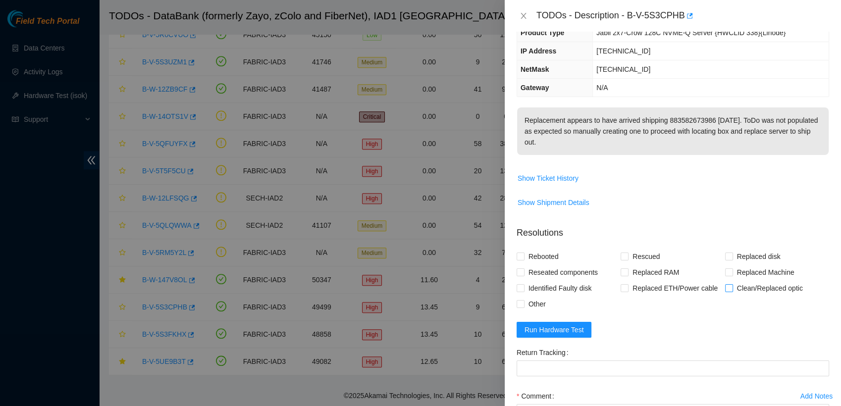
scroll to position [0, 0]
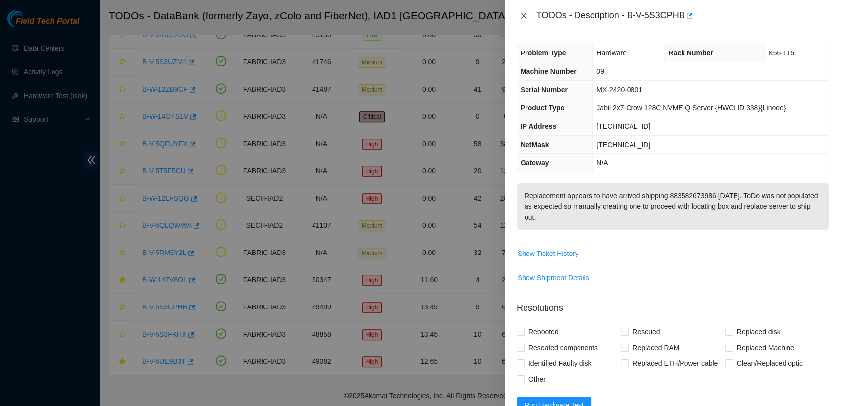
click at [523, 14] on icon "close" at bounding box center [524, 16] width 8 height 8
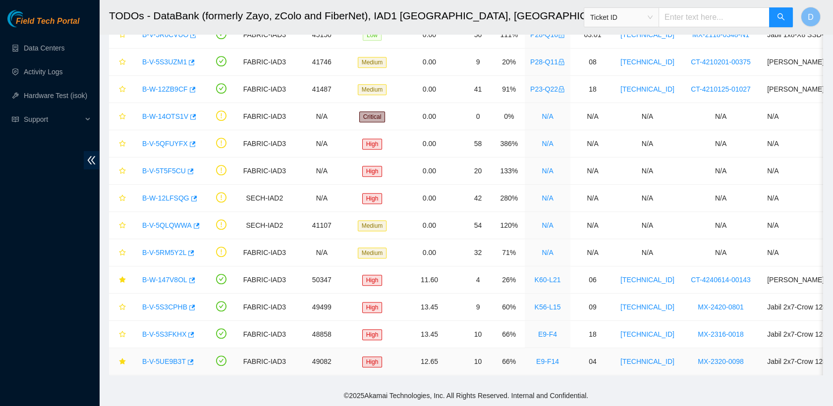
click at [160, 358] on link "B-V-5UE9B3T" at bounding box center [164, 362] width 44 height 8
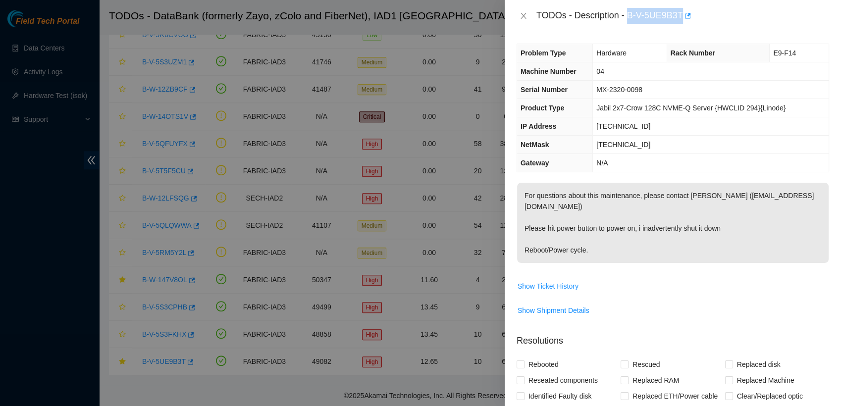
drag, startPoint x: 626, startPoint y: 14, endPoint x: 680, endPoint y: 19, distance: 53.8
click at [680, 19] on div "TODOs - Description - B-V-5UE9B3T" at bounding box center [683, 16] width 293 height 16
copy div "B-V-5UE9B3T"
click at [520, 18] on icon "close" at bounding box center [524, 16] width 8 height 8
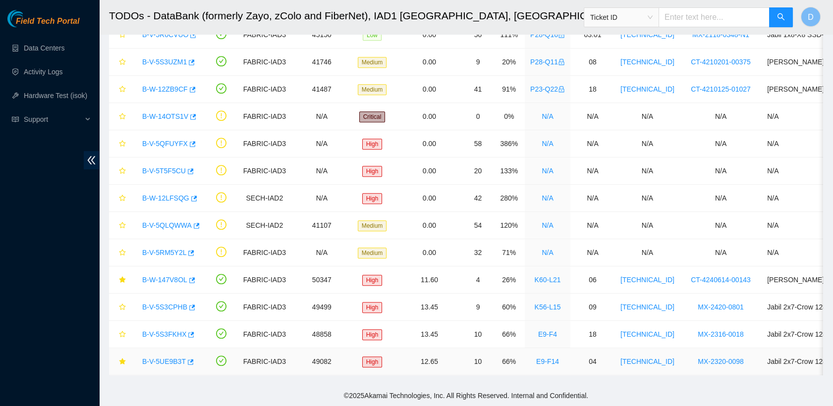
click at [163, 358] on link "B-V-5UE9B3T" at bounding box center [164, 362] width 44 height 8
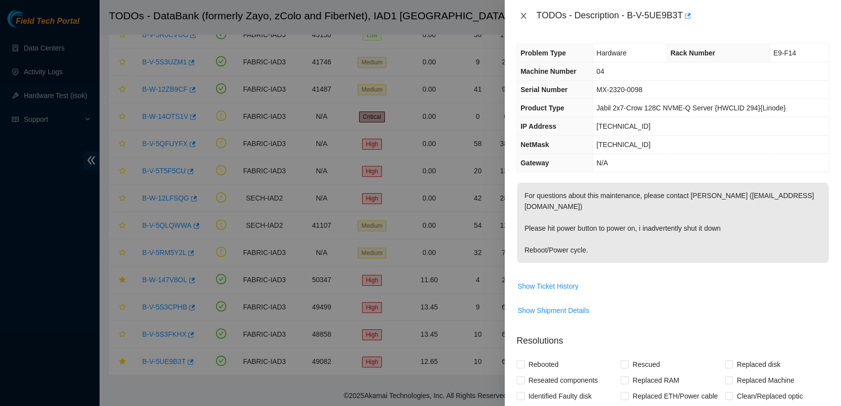
click at [522, 19] on icon "close" at bounding box center [524, 16] width 8 height 8
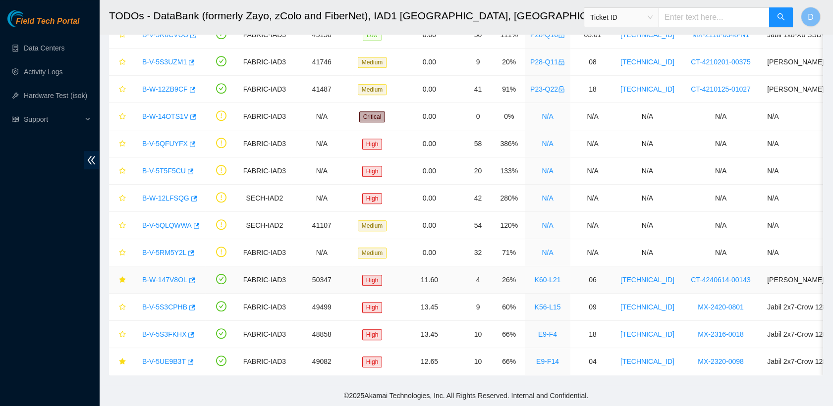
click at [160, 276] on link "B-W-147V8OL" at bounding box center [164, 280] width 45 height 8
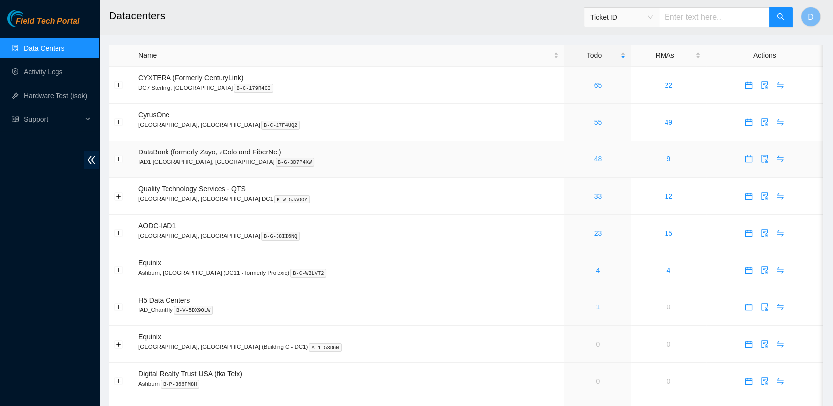
click at [594, 159] on link "48" at bounding box center [598, 159] width 8 height 8
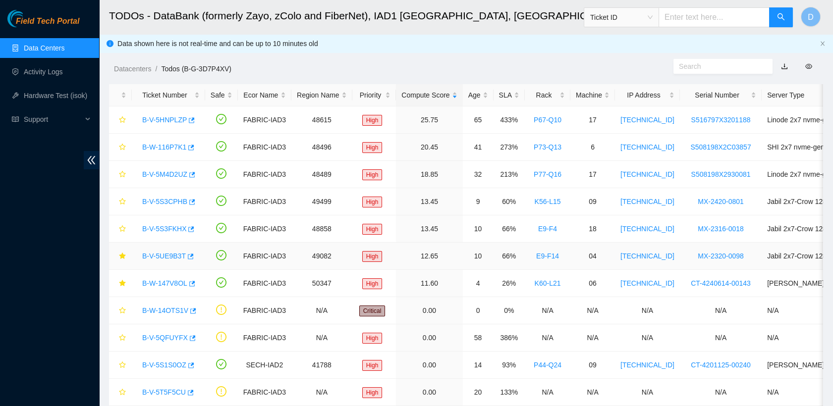
click at [164, 260] on link "B-V-5UE9B3T" at bounding box center [164, 256] width 44 height 8
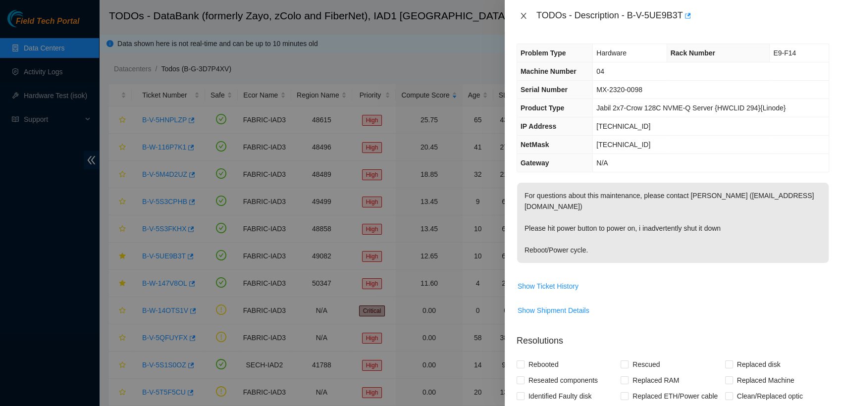
click at [524, 18] on icon "close" at bounding box center [524, 16] width 8 height 8
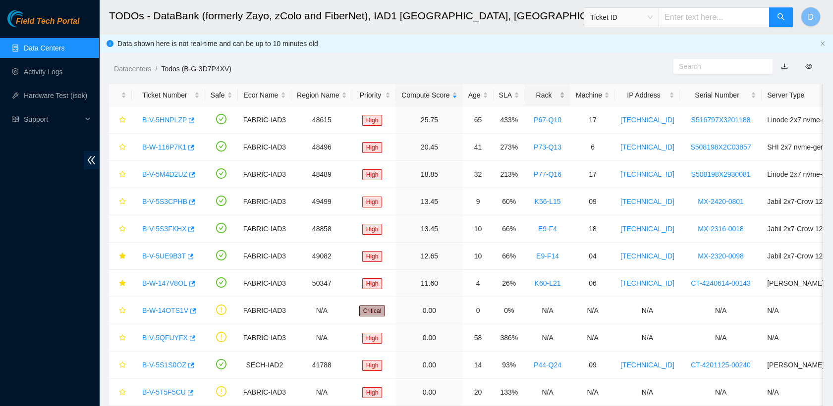
click at [540, 94] on div "Rack" at bounding box center [547, 95] width 35 height 11
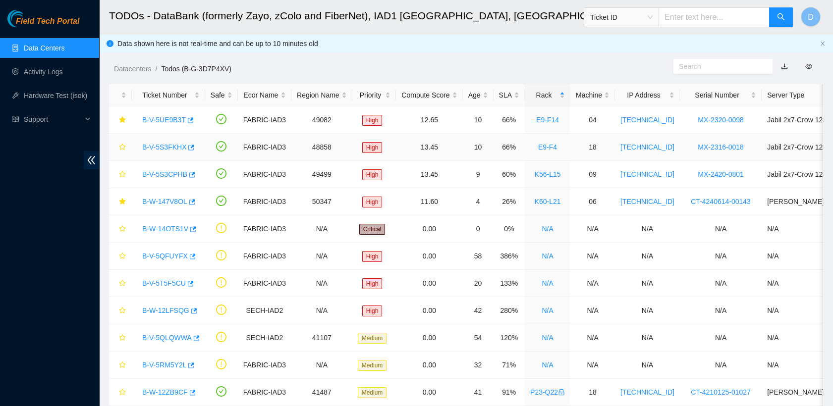
click at [167, 145] on link "B-V-5S3FKHX" at bounding box center [164, 147] width 44 height 8
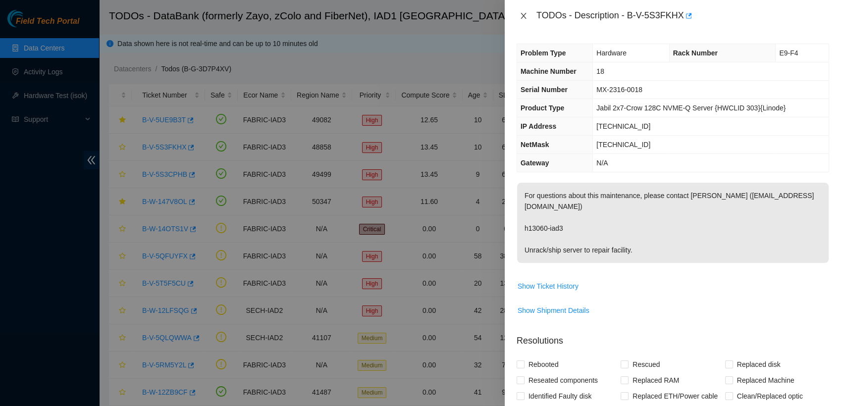
click at [525, 18] on icon "close" at bounding box center [523, 16] width 5 height 6
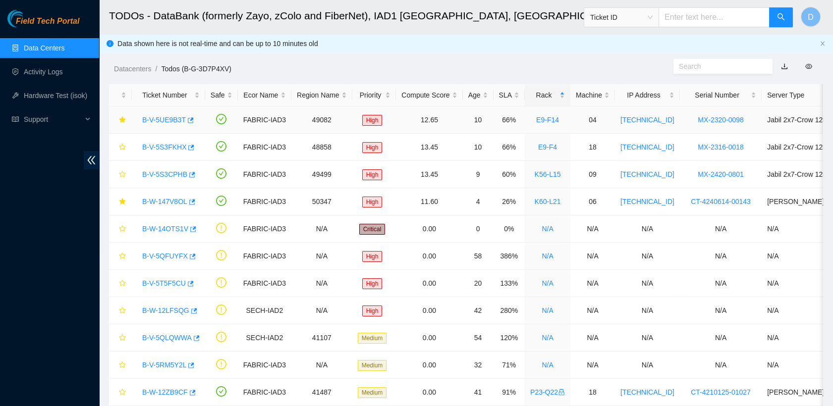
click at [167, 118] on link "B-V-5UE9B3T" at bounding box center [164, 120] width 44 height 8
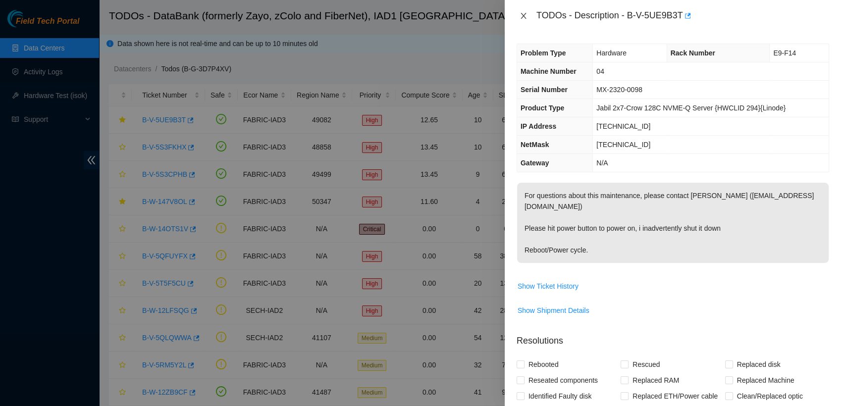
click at [520, 16] on icon "close" at bounding box center [524, 16] width 8 height 8
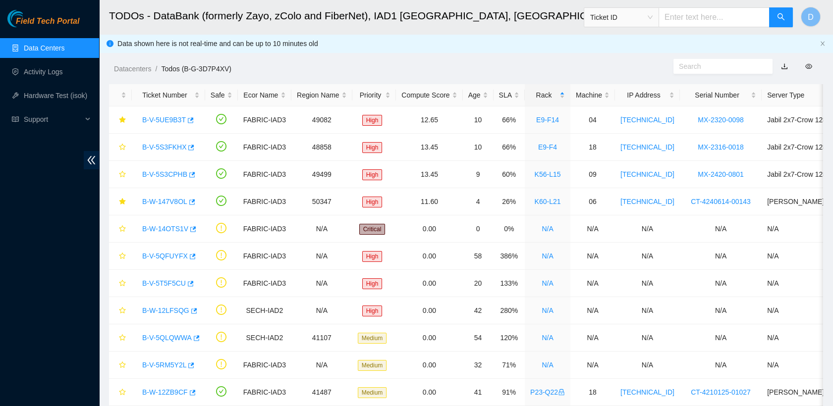
click at [520, 16] on body "Field Tech Portal Data Centers Activity Logs Hardware Test (isok) Support TODOs…" at bounding box center [416, 203] width 833 height 406
click at [171, 170] on link "B-V-5S3CPHB" at bounding box center [164, 174] width 45 height 8
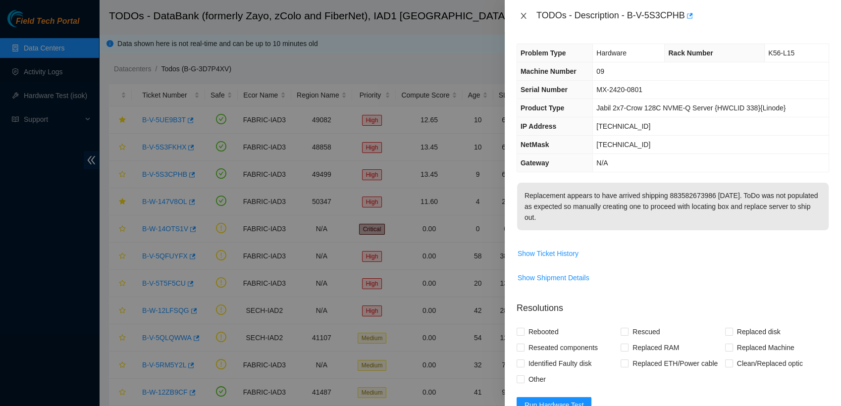
click at [523, 18] on icon "close" at bounding box center [524, 16] width 8 height 8
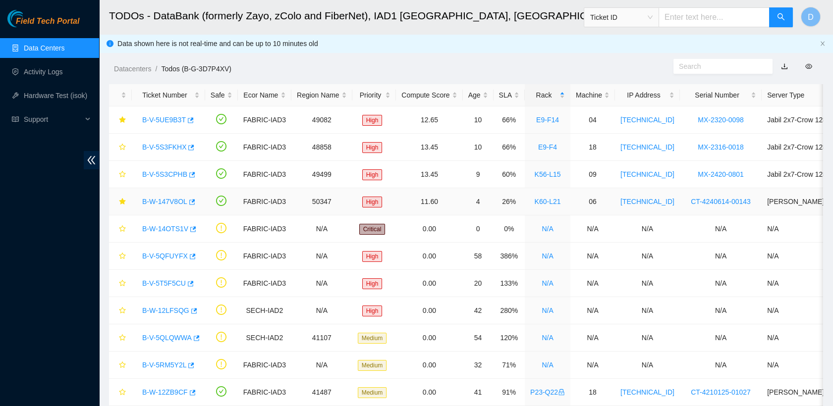
click at [148, 199] on link "B-W-147V8OL" at bounding box center [164, 202] width 45 height 8
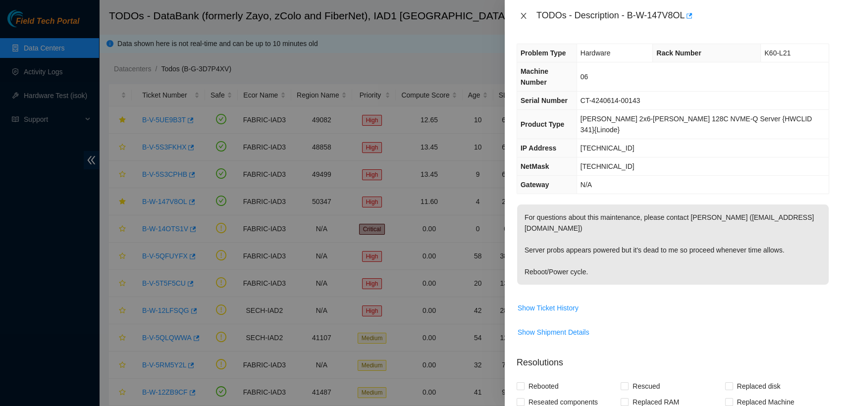
click at [523, 17] on icon "close" at bounding box center [524, 16] width 8 height 8
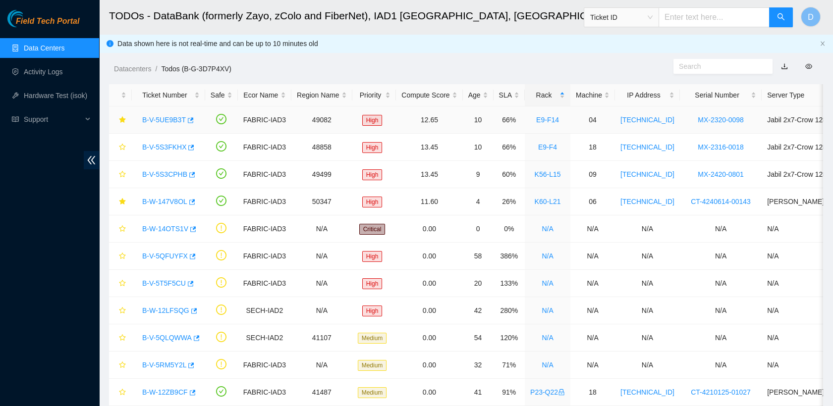
click at [171, 120] on link "B-V-5UE9B3T" at bounding box center [164, 120] width 44 height 8
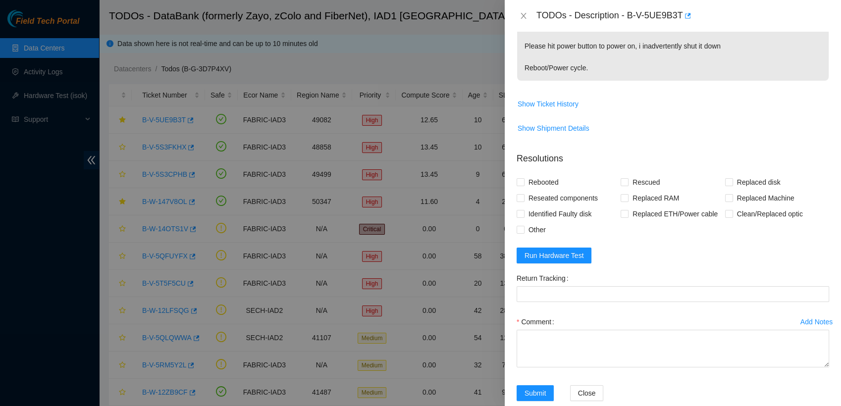
scroll to position [183, 0]
click at [519, 178] on input "Rebooted" at bounding box center [520, 181] width 7 height 7
checkbox input "true"
click at [520, 196] on input "Reseated components" at bounding box center [520, 197] width 7 height 7
checkbox input "true"
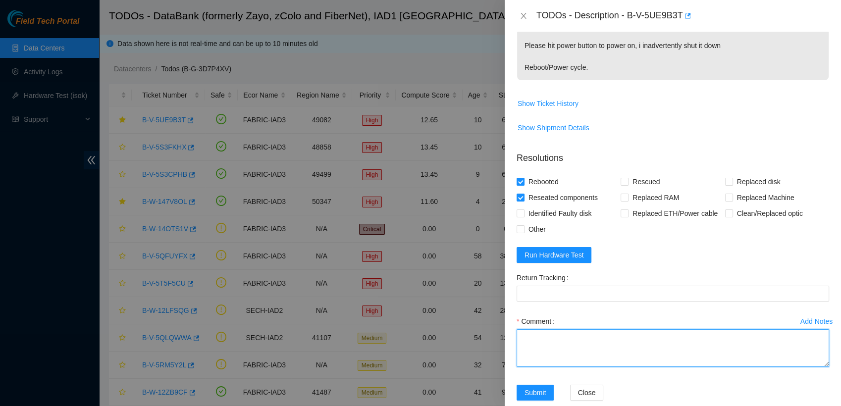
click at [575, 333] on textarea "Comment" at bounding box center [673, 349] width 313 height 38
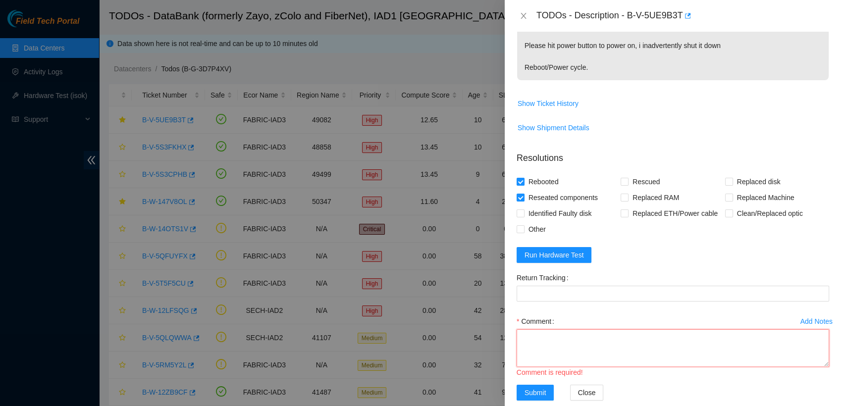
scroll to position [8, 0]
paste textarea "- verified rack and machine sn - connected monitor and nothing - seems to look …"
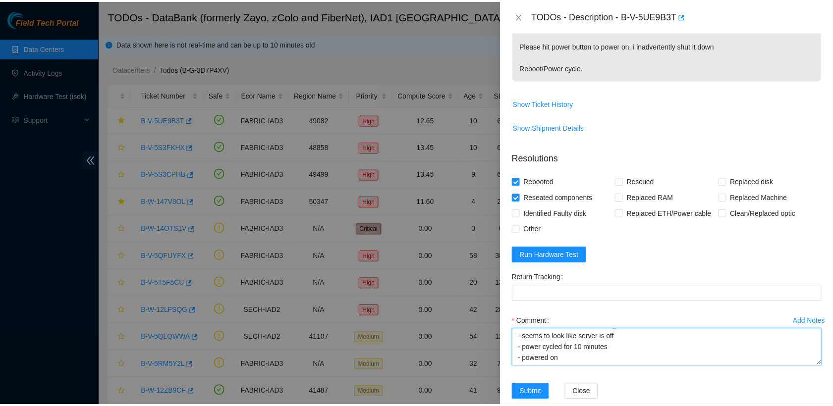
scroll to position [127, 0]
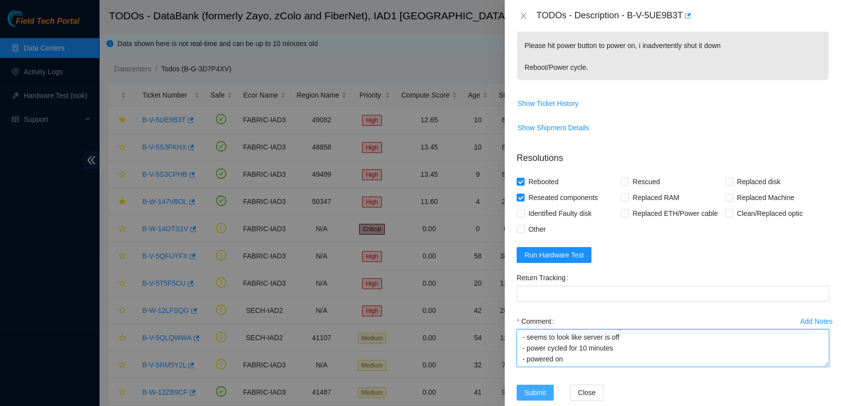
type textarea "- verified rack and machine sn - connected monitor and nothing - seems to look …"
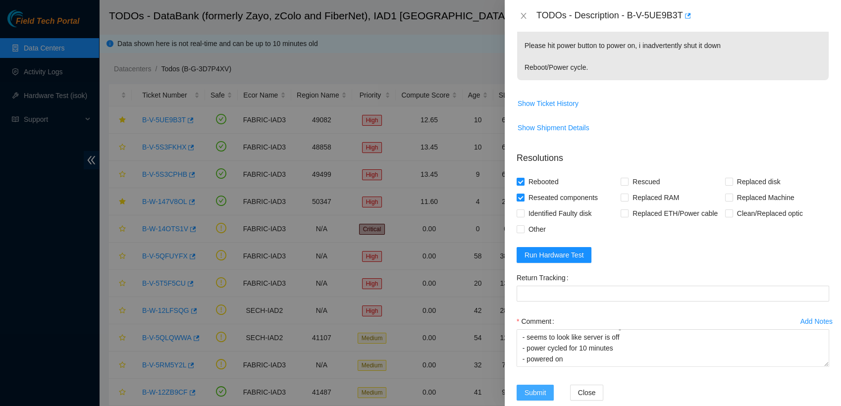
click at [541, 390] on span "Submit" at bounding box center [536, 393] width 22 height 11
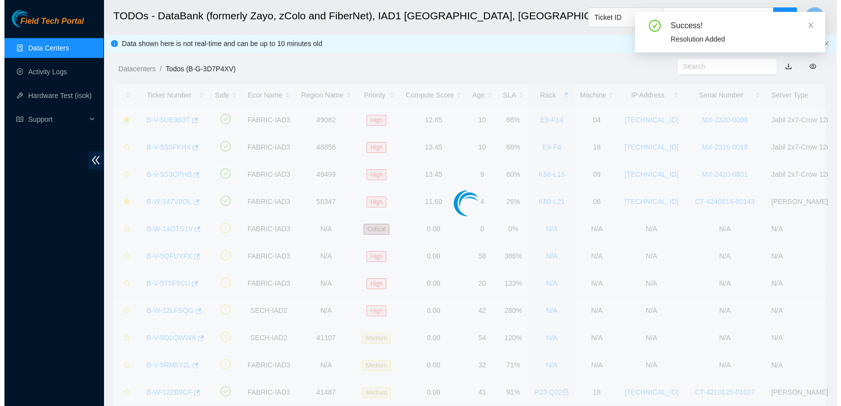
scroll to position [226, 0]
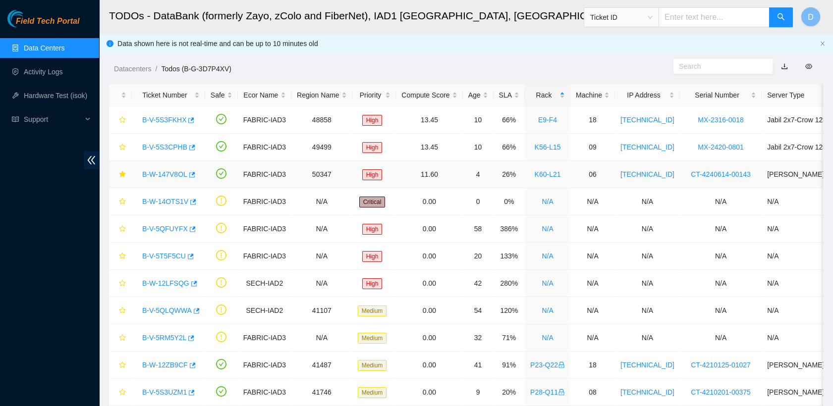
click at [155, 171] on link "B-W-147V8OL" at bounding box center [164, 174] width 45 height 8
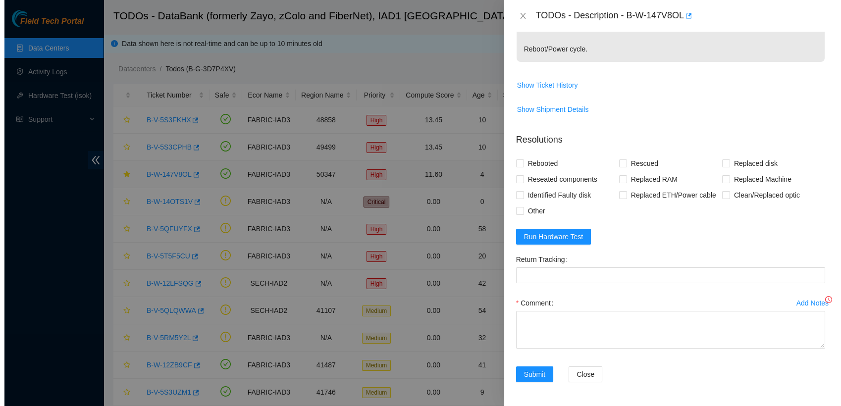
scroll to position [183, 0]
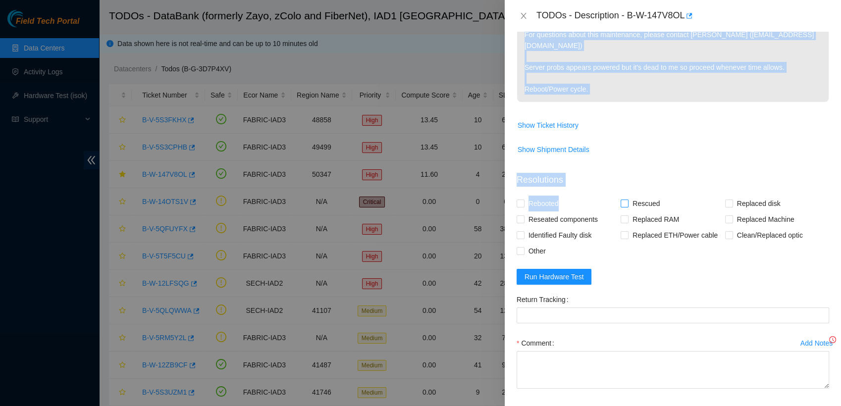
drag, startPoint x: 511, startPoint y: 117, endPoint x: 622, endPoint y: 188, distance: 131.8
click at [622, 188] on div "Problem Type Hardware Rack Number K60-L21 Machine Number 06 Serial Number CT-42…" at bounding box center [673, 219] width 336 height 375
drag, startPoint x: 622, startPoint y: 188, endPoint x: 744, endPoint y: 117, distance: 140.6
click at [744, 117] on td "Show Ticket History" at bounding box center [673, 129] width 313 height 24
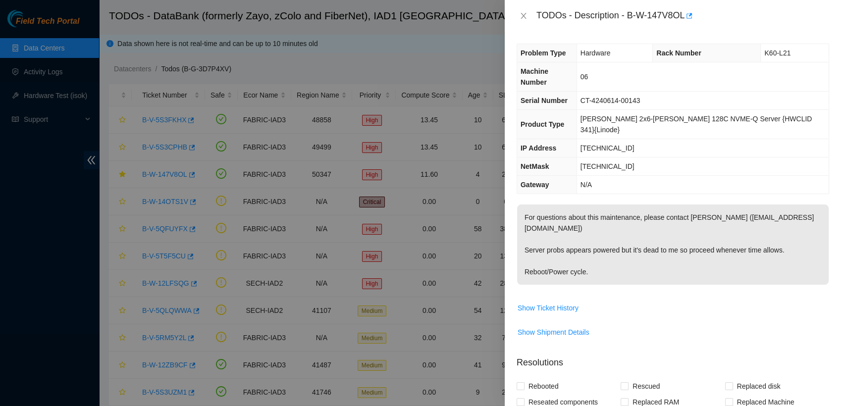
click at [744, 139] on td "[TECHNICAL_ID]" at bounding box center [703, 148] width 252 height 18
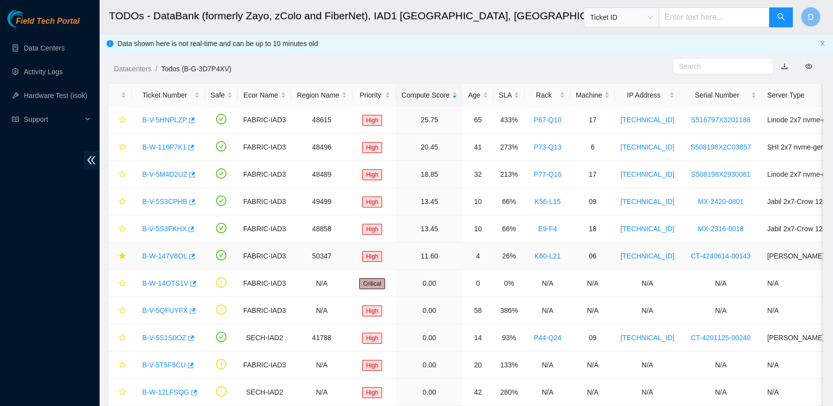
click at [173, 254] on link "B-W-147V8OL" at bounding box center [164, 256] width 45 height 8
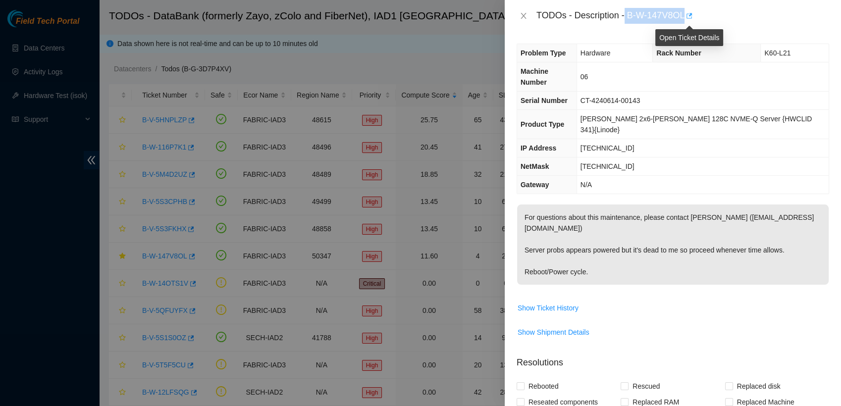
drag, startPoint x: 626, startPoint y: 16, endPoint x: 686, endPoint y: 15, distance: 60.0
click at [686, 15] on div "TODOs - Description - B-W-147V8OL" at bounding box center [683, 16] width 293 height 16
copy div "B-W-147V8OL"
click at [653, 300] on span "Show Ticket History" at bounding box center [673, 308] width 312 height 16
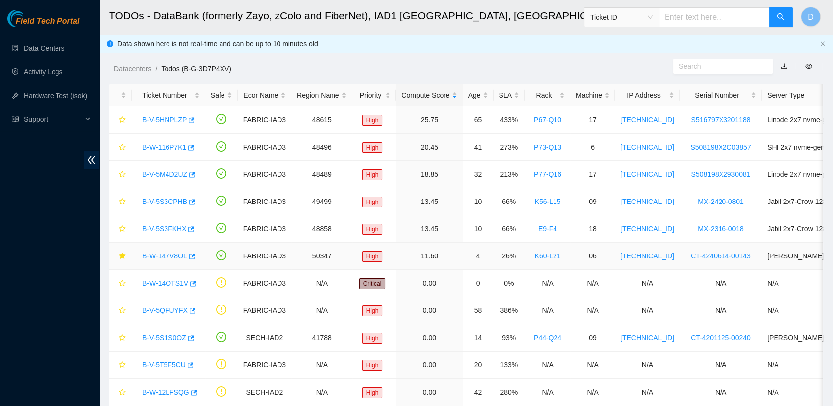
click at [167, 258] on link "B-W-147V8OL" at bounding box center [164, 256] width 45 height 8
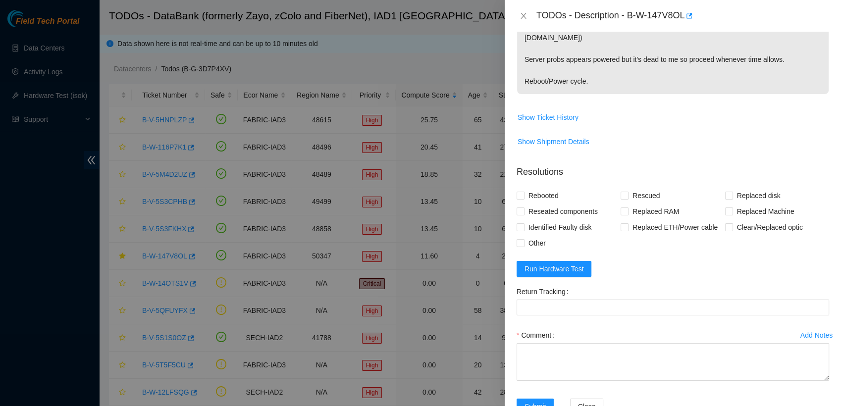
scroll to position [191, 0]
click at [519, 191] on input "Rebooted" at bounding box center [520, 194] width 7 height 7
checkbox input "true"
click at [522, 207] on input "Reseated components" at bounding box center [520, 210] width 7 height 7
checkbox input "true"
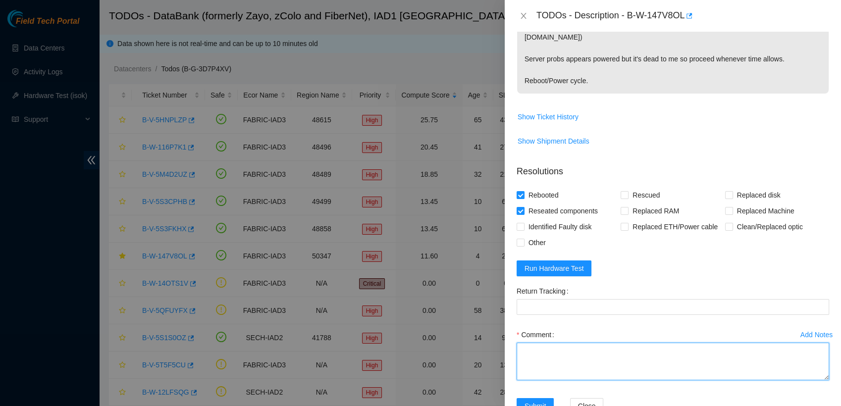
click at [582, 343] on textarea "Comment" at bounding box center [673, 362] width 313 height 38
paste textarea "- verified rack and machine sn - connected monitor and was stuck - rebooted/ po…"
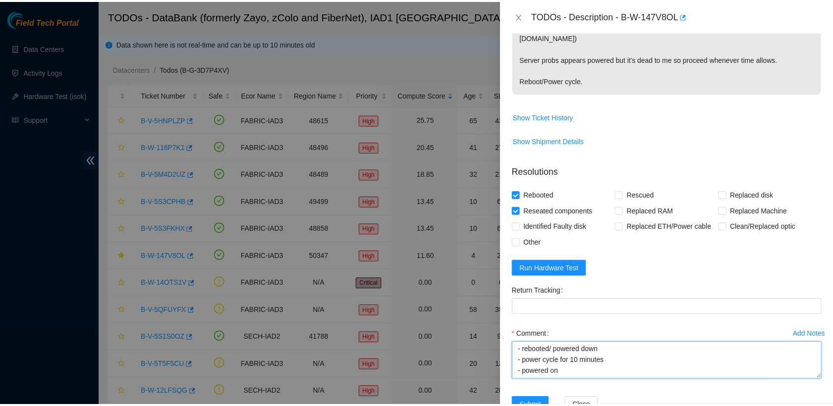
scroll to position [84, 0]
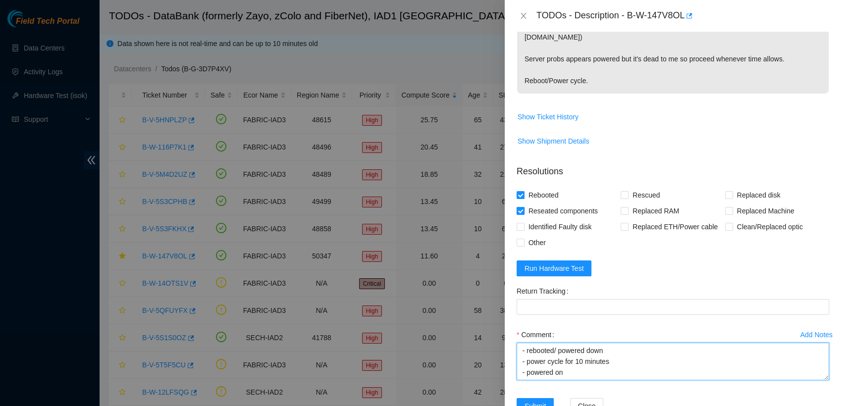
type textarea "- verified rack and machine sn - connected monitor and was stuck - rebooted/ po…"
click at [520, 207] on input "Reseated components" at bounding box center [520, 210] width 7 height 7
checkbox input "false"
click at [522, 239] on input "Other" at bounding box center [520, 242] width 7 height 7
checkbox input "true"
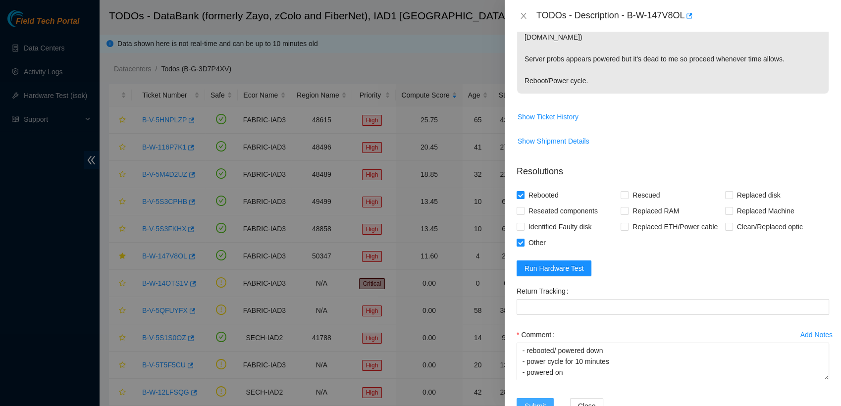
click at [539, 401] on span "Submit" at bounding box center [536, 406] width 22 height 11
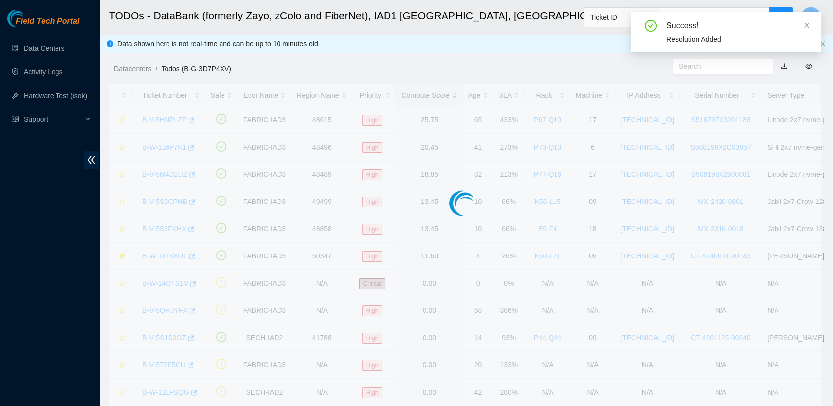
scroll to position [235, 0]
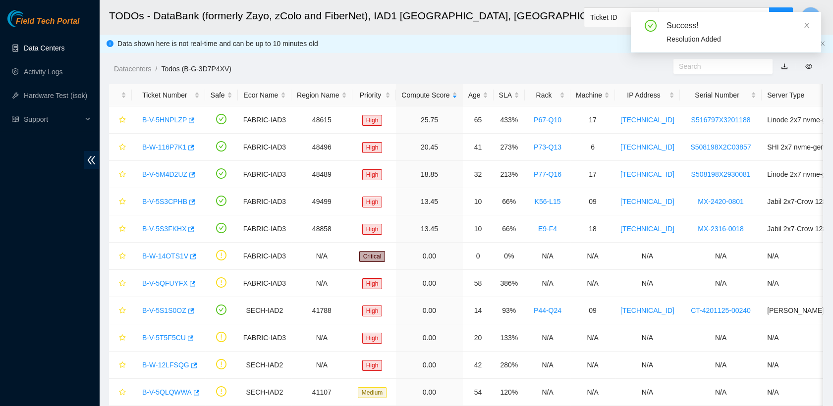
click at [48, 52] on link "Data Centers" at bounding box center [44, 48] width 41 height 8
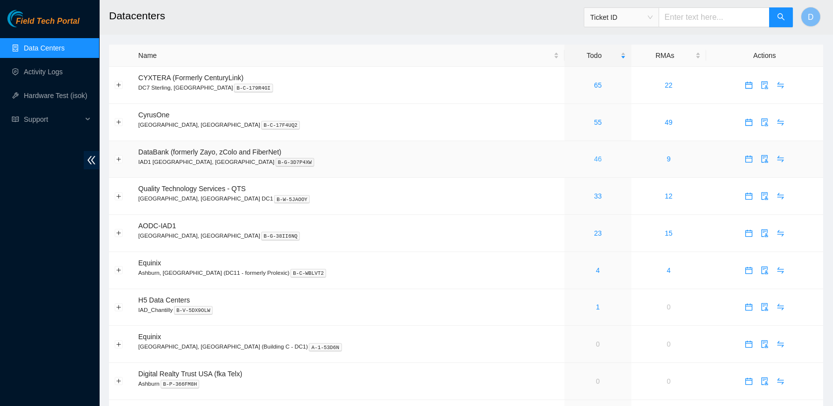
click at [594, 159] on link "46" at bounding box center [598, 159] width 8 height 8
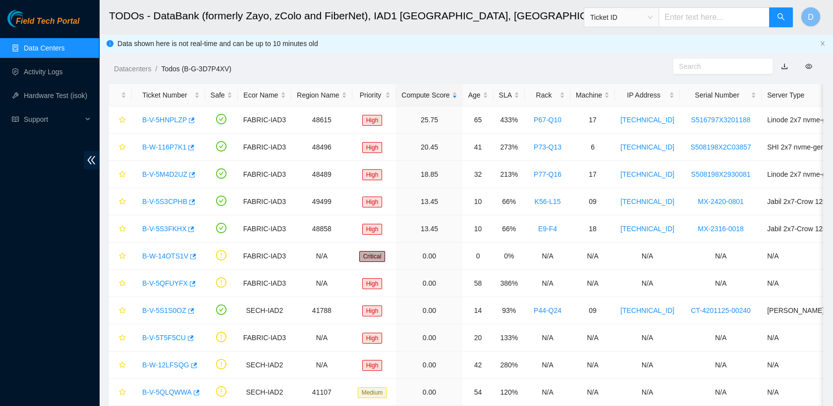
click at [64, 49] on link "Data Centers" at bounding box center [44, 48] width 41 height 8
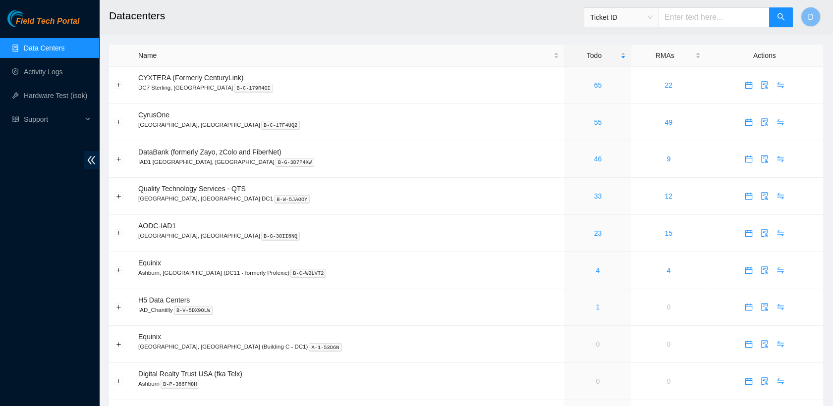
click at [64, 49] on link "Data Centers" at bounding box center [44, 48] width 41 height 8
click at [54, 73] on link "Activity Logs" at bounding box center [43, 72] width 39 height 8
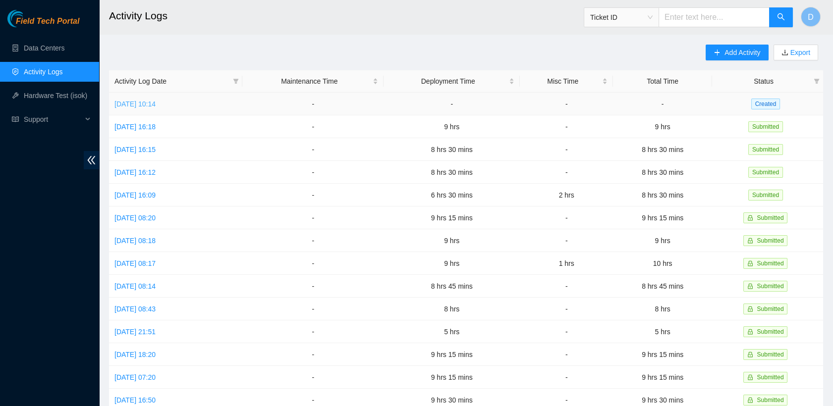
click at [156, 103] on link "Fri, 29 Aug 2025 10:14" at bounding box center [134, 104] width 41 height 8
